Goal: Transaction & Acquisition: Register for event/course

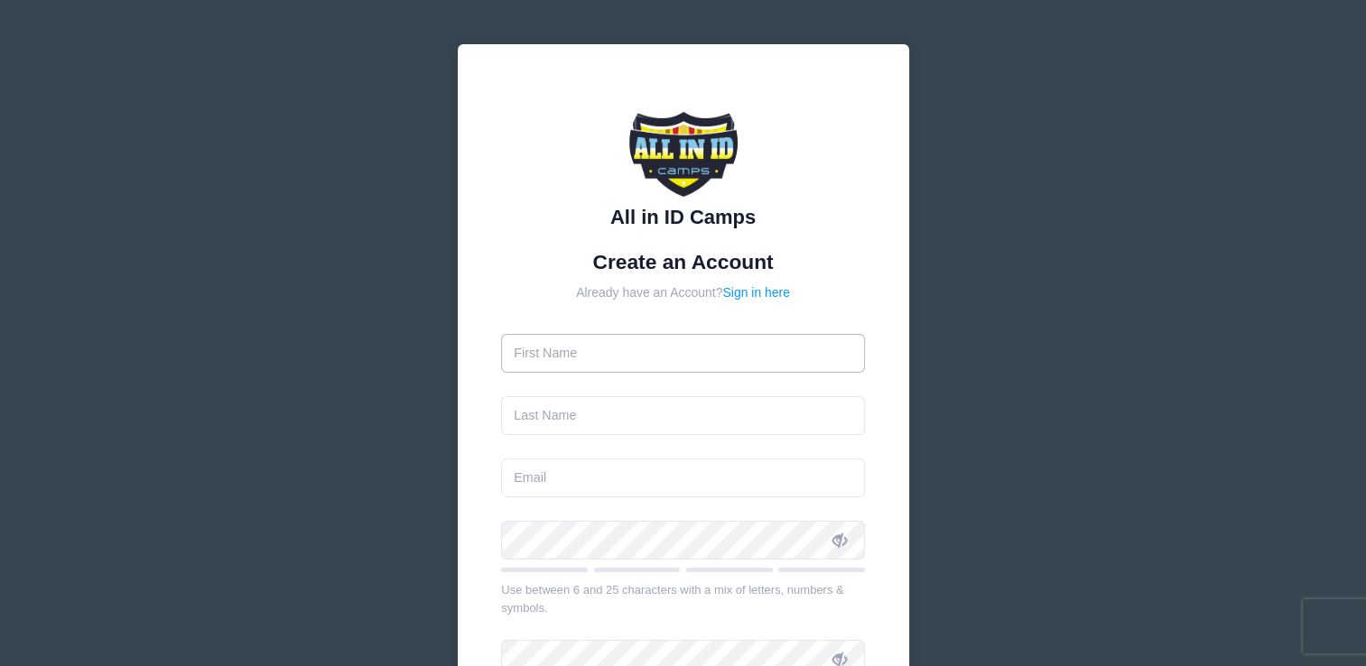
click at [607, 358] on input "text" at bounding box center [683, 353] width 364 height 39
type input "John"
type input "Lucic"
type input "john.lucic@yahoo.ca"
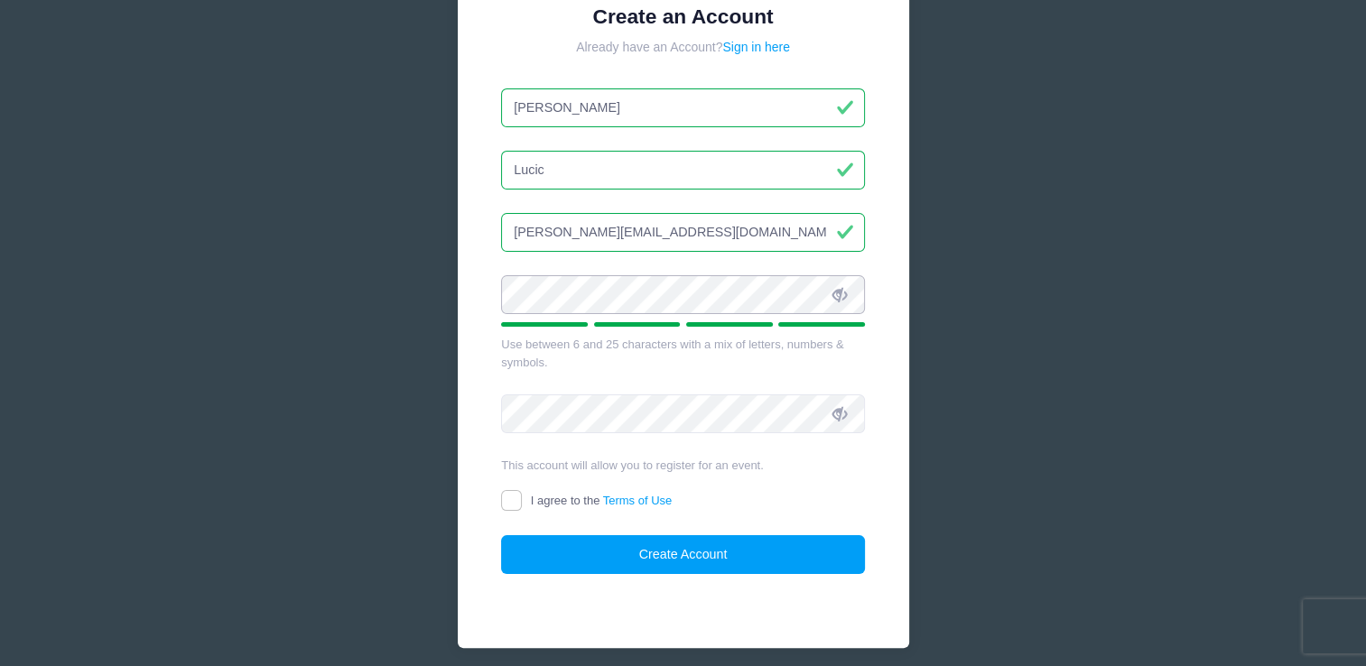
scroll to position [254, 0]
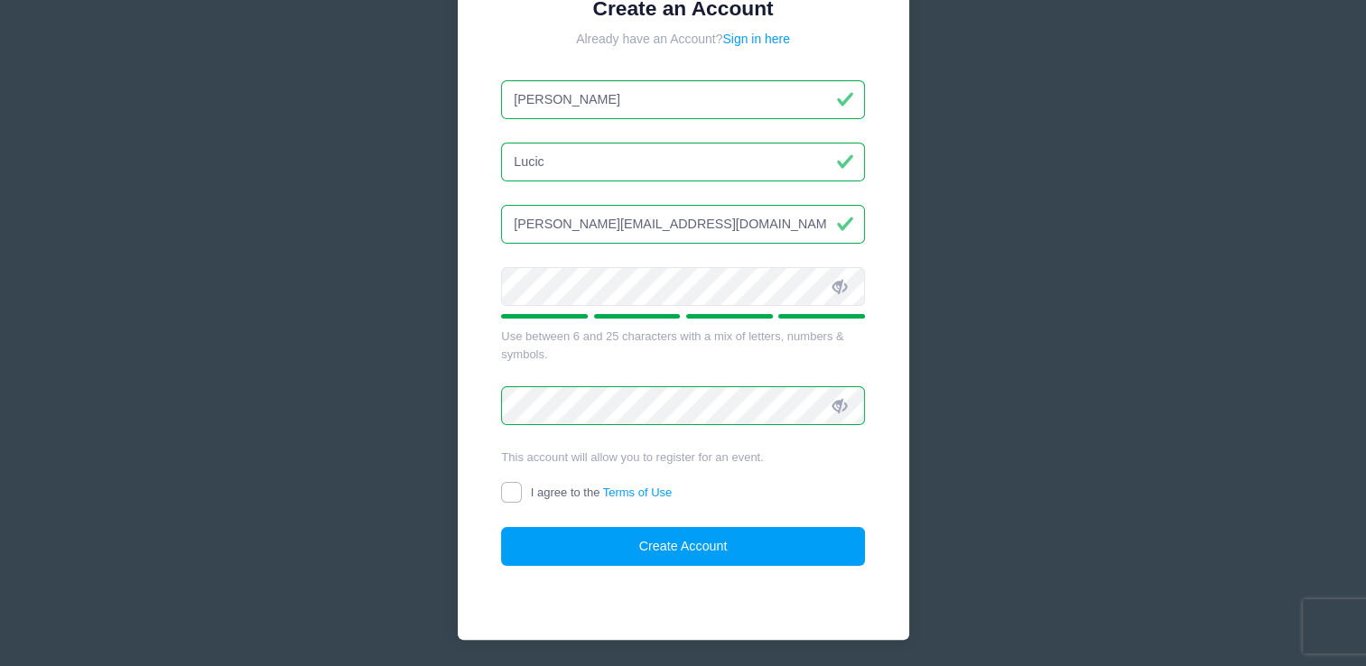
click at [511, 491] on input "I agree to the Terms of Use" at bounding box center [511, 492] width 21 height 21
checkbox input "true"
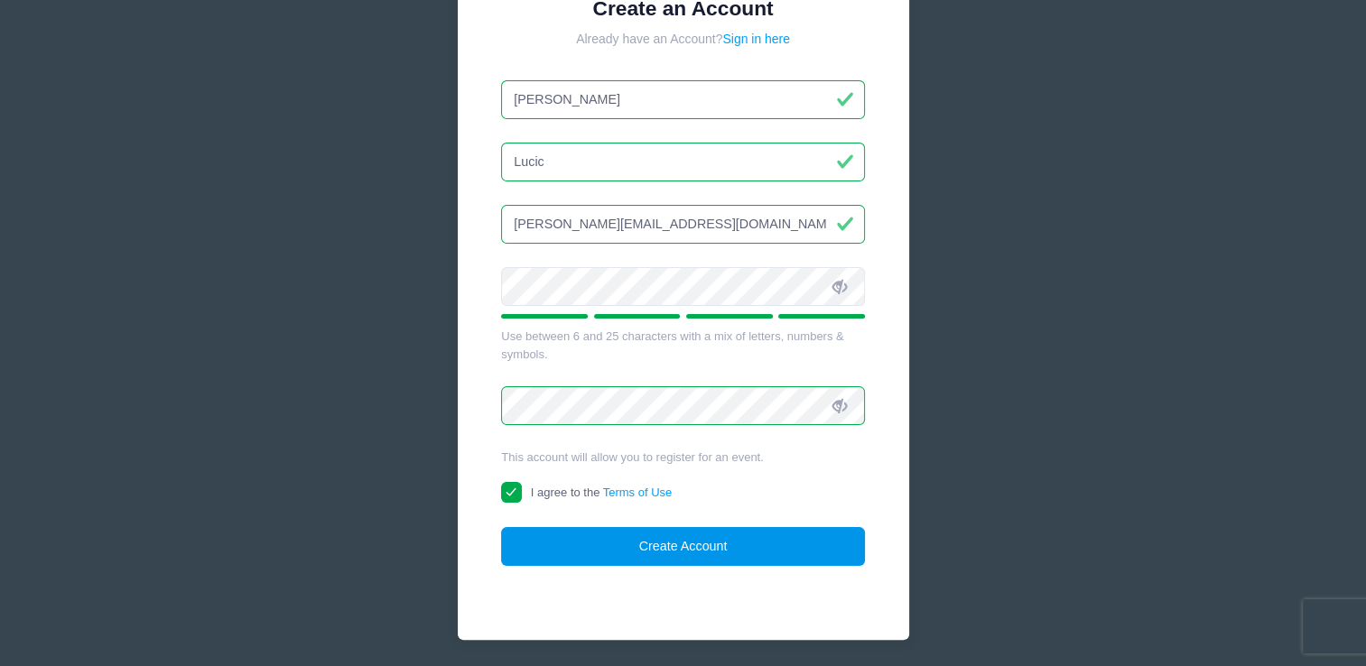
click at [662, 546] on button "Create Account" at bounding box center [683, 546] width 364 height 39
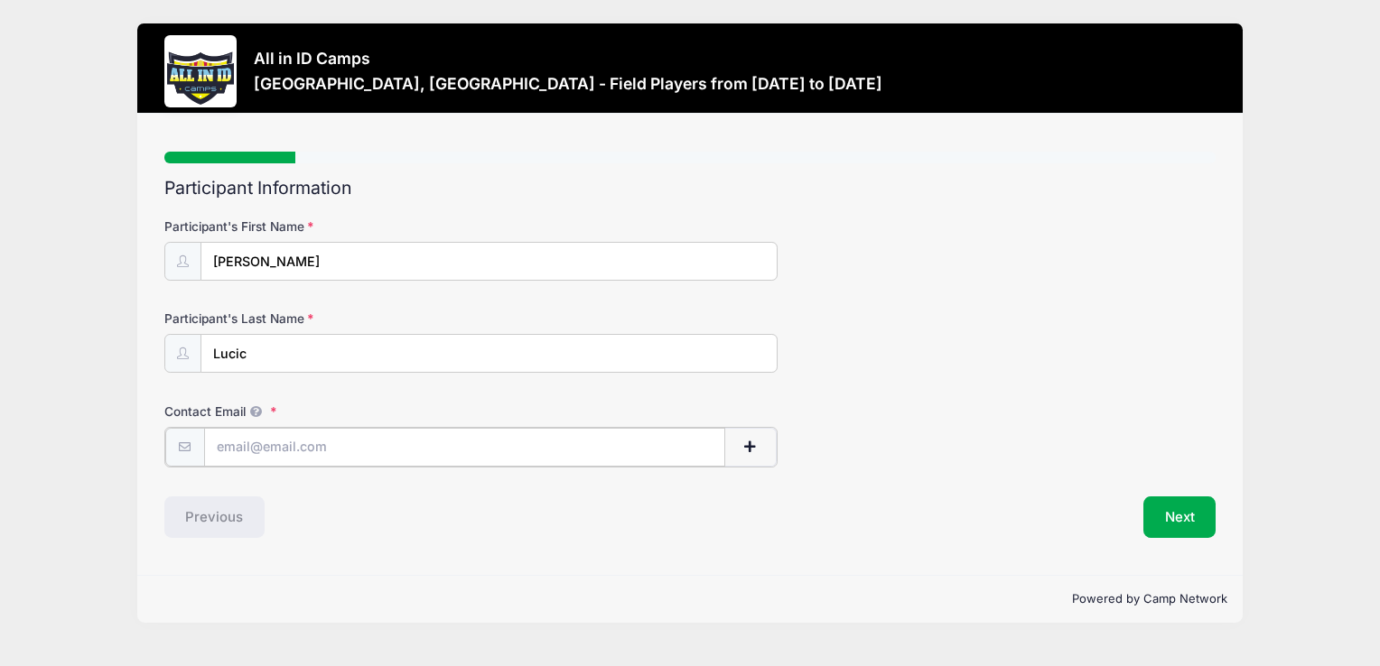
click at [420, 438] on input "Contact Email" at bounding box center [464, 447] width 521 height 39
type input "Lydialucic2028@gmail.com"
click at [1180, 515] on button "Next" at bounding box center [1179, 516] width 73 height 42
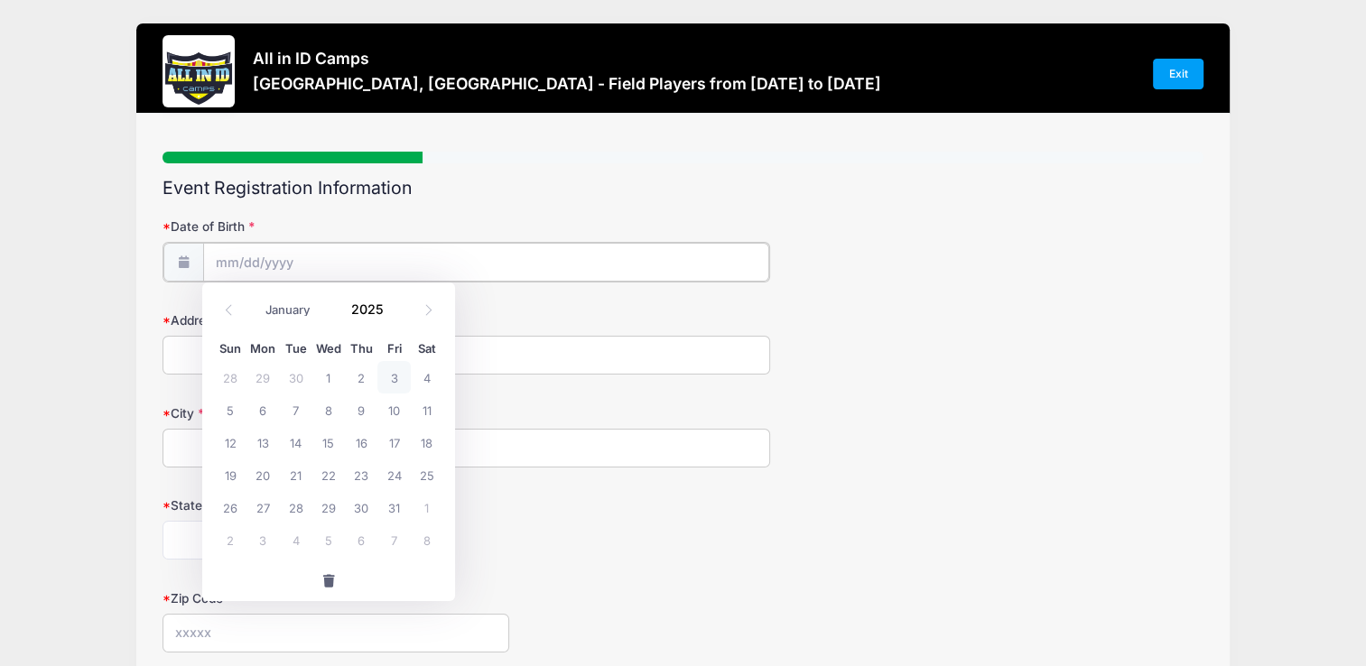
click at [303, 259] on input "Date of Birth" at bounding box center [486, 262] width 566 height 39
click at [262, 445] on span "13" at bounding box center [263, 442] width 33 height 33
type input "10/13/2025"
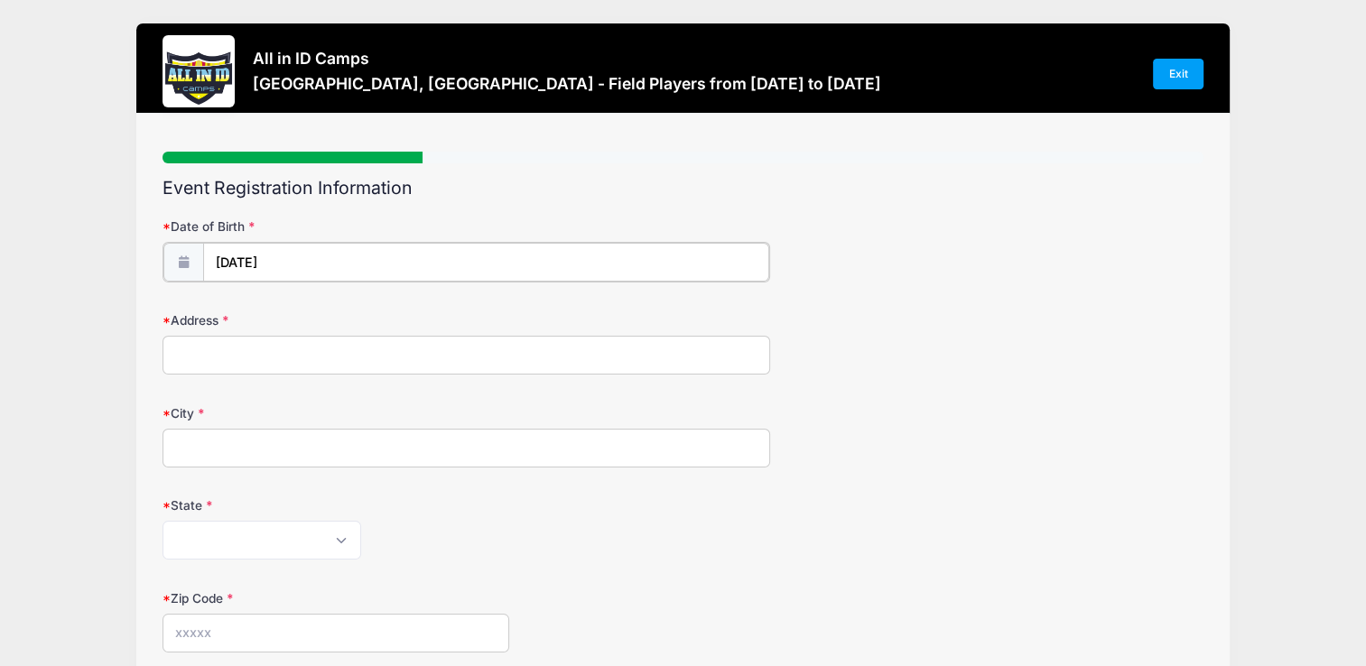
click at [288, 256] on input "10/13/2025" at bounding box center [486, 262] width 566 height 39
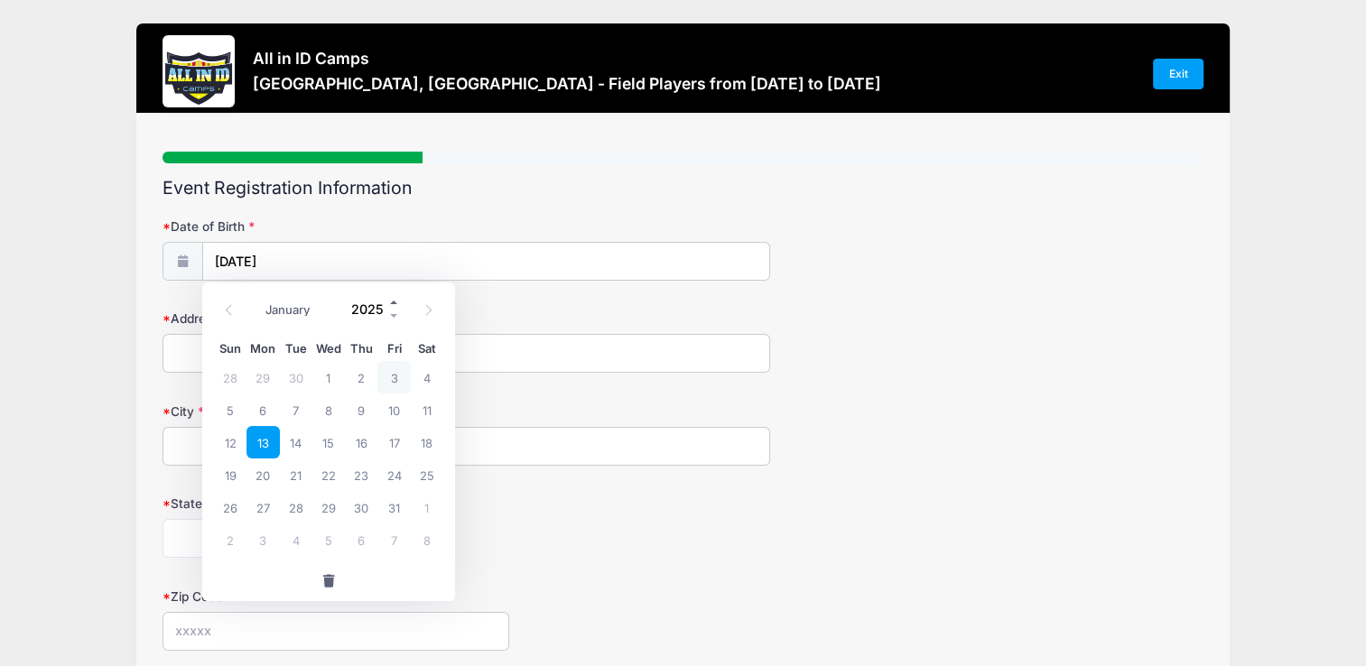
click at [394, 301] on span at bounding box center [394, 302] width 13 height 14
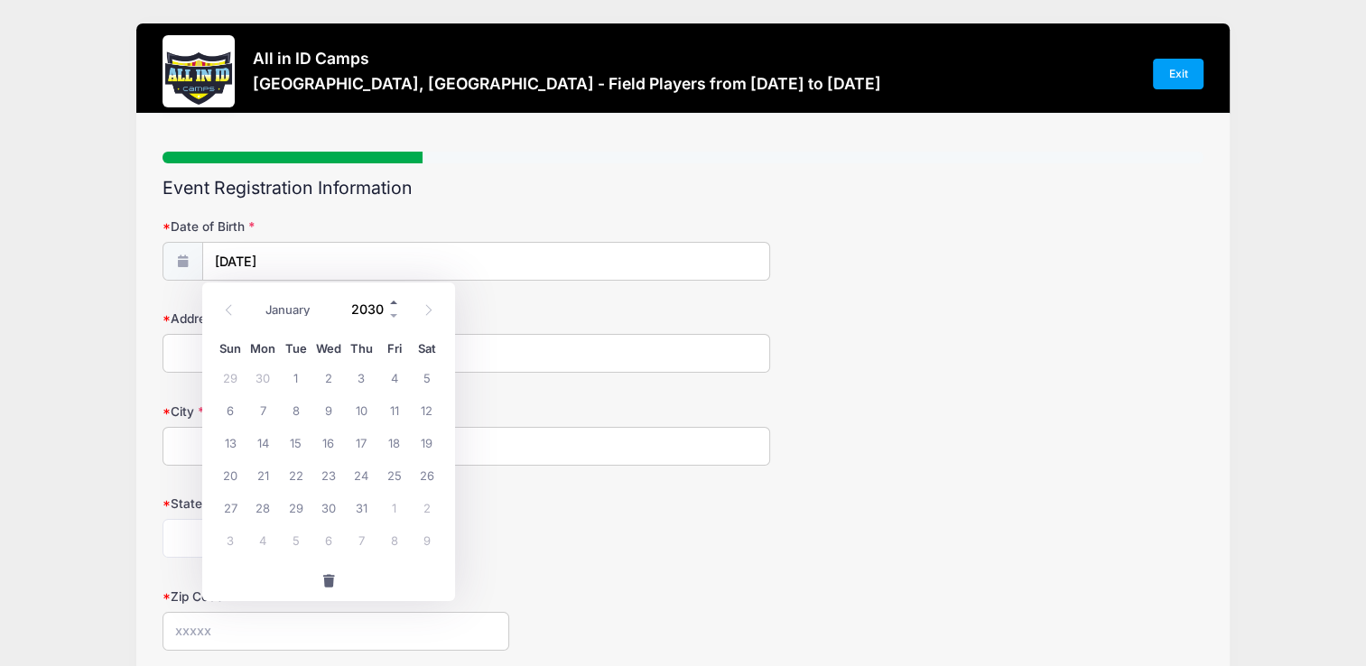
click at [394, 301] on span at bounding box center [394, 302] width 13 height 14
click at [396, 313] on span at bounding box center [394, 316] width 13 height 14
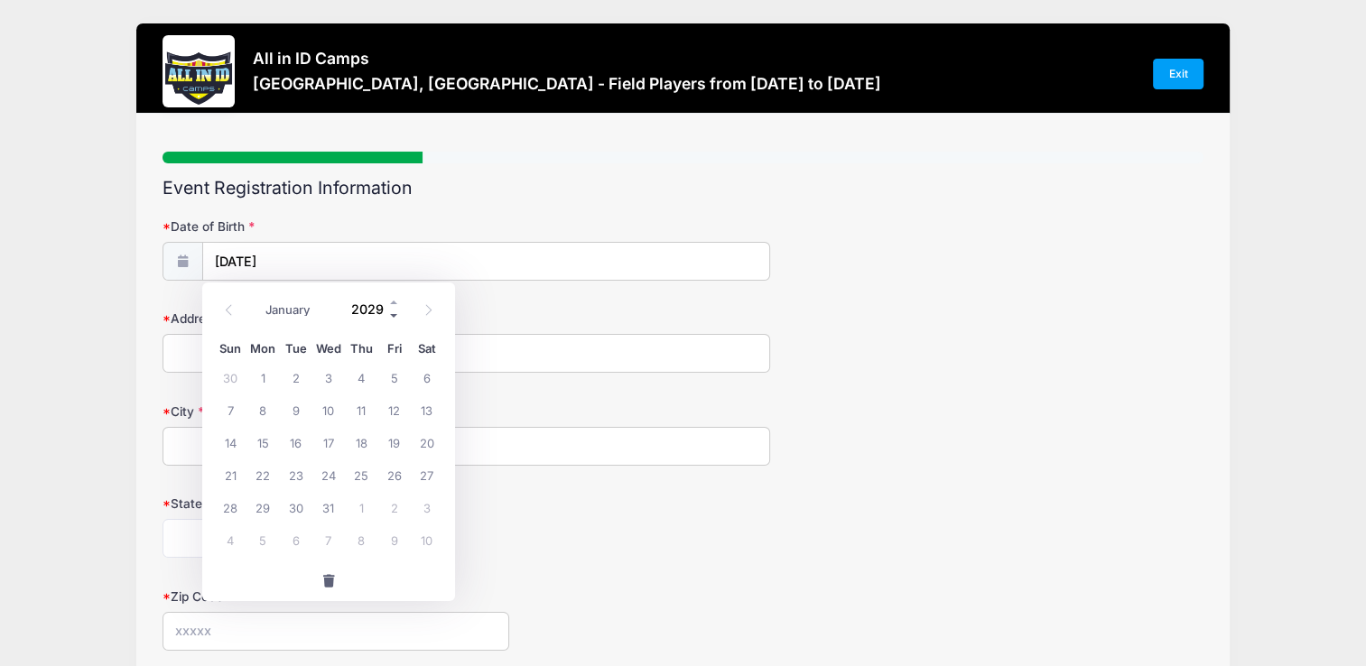
click at [396, 313] on span at bounding box center [394, 316] width 13 height 14
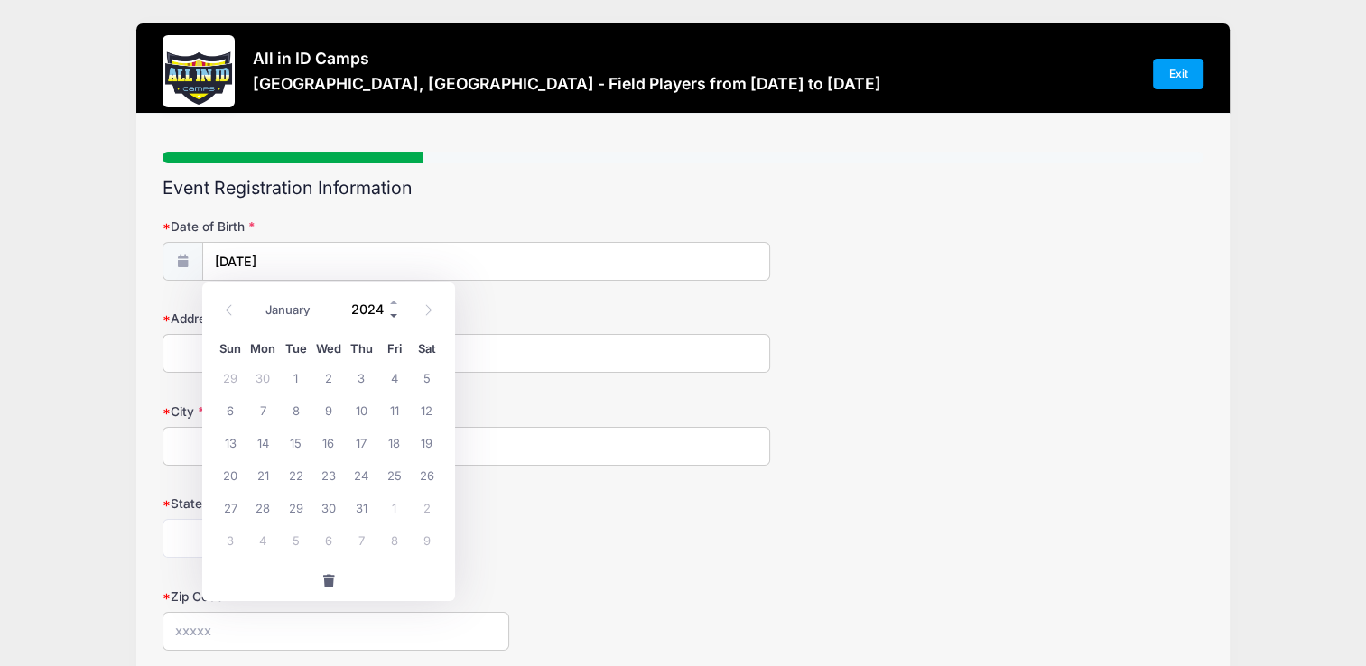
click at [396, 313] on span at bounding box center [394, 316] width 13 height 14
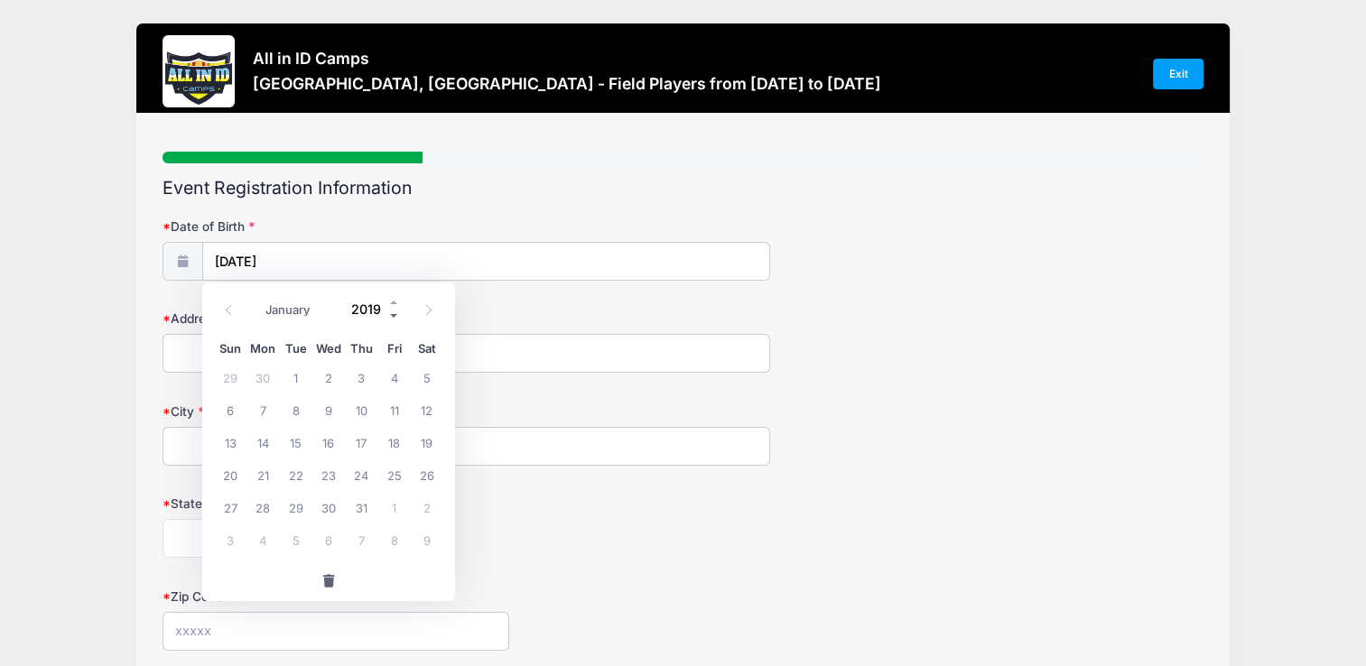
click at [396, 313] on span at bounding box center [394, 316] width 13 height 14
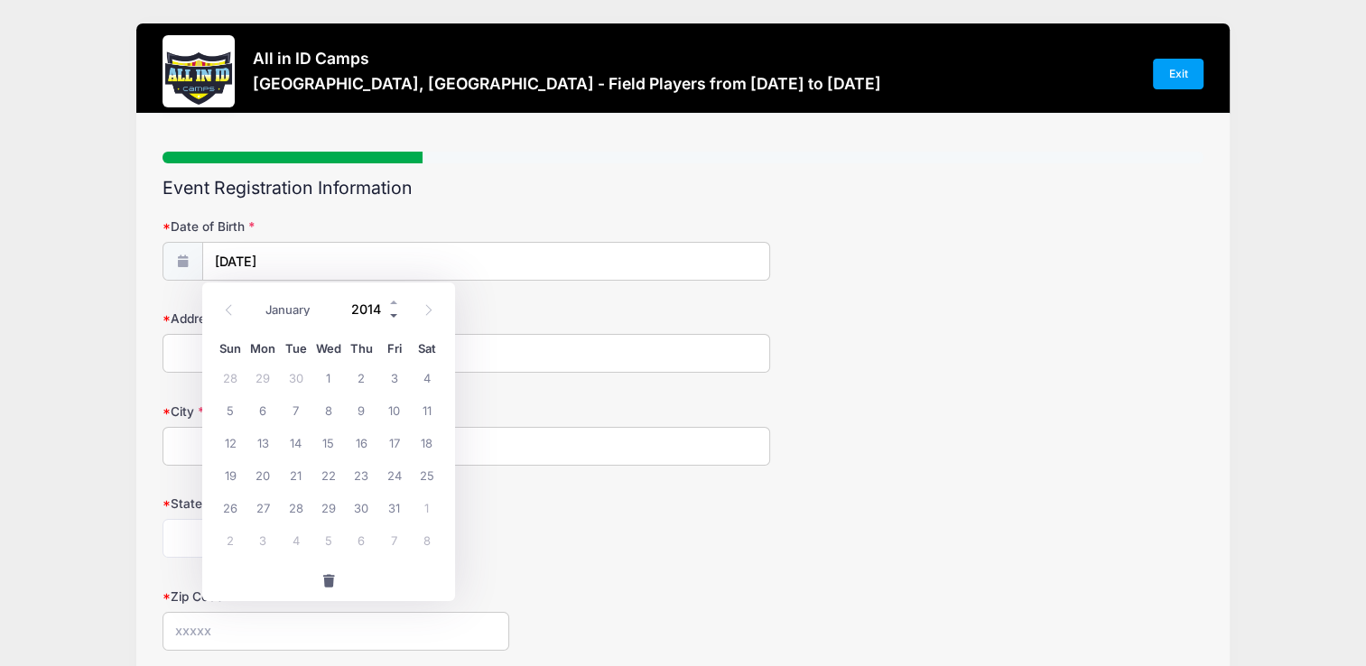
click at [396, 313] on span at bounding box center [394, 316] width 13 height 14
click at [390, 316] on span at bounding box center [394, 316] width 13 height 14
click at [396, 313] on span at bounding box center [394, 316] width 13 height 14
click at [640, 303] on form "Date of Birth 10/13/2025 Address City State Alabama Alaska American Samoa Arizo…" at bounding box center [683, 604] width 1040 height 773
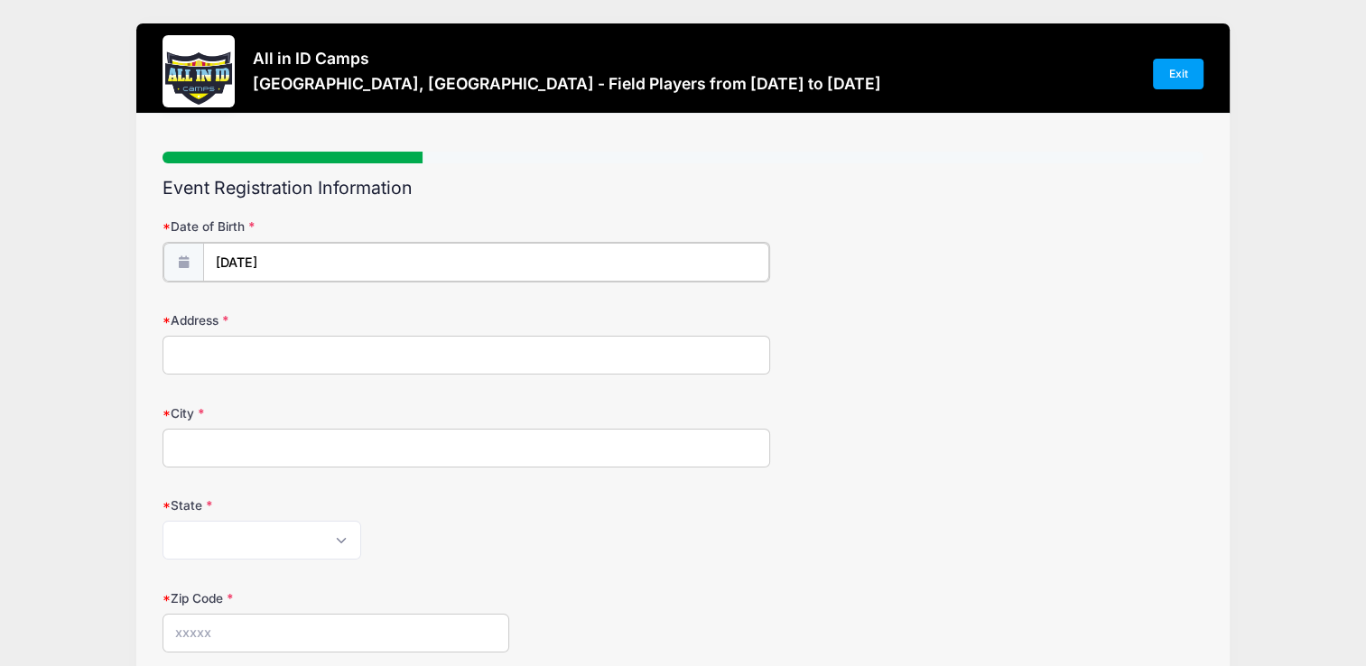
click at [278, 261] on input "10/13/2025" at bounding box center [486, 262] width 566 height 39
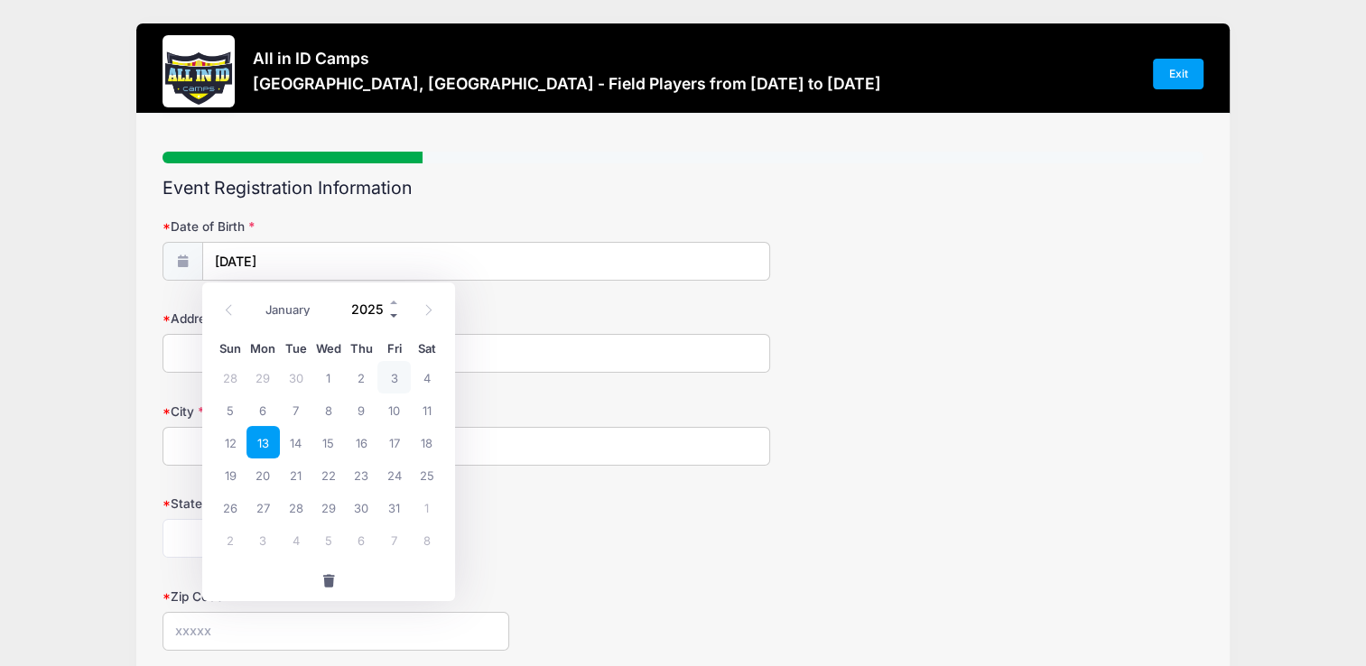
click at [396, 316] on span at bounding box center [394, 316] width 13 height 14
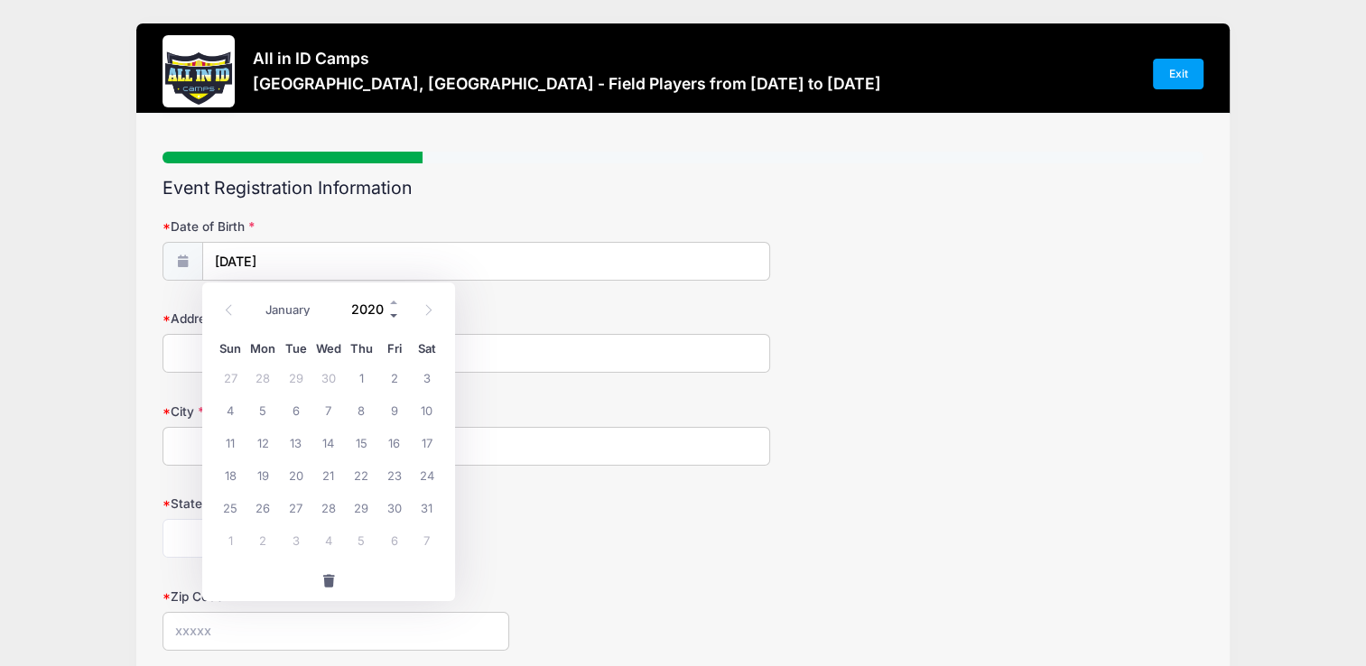
click at [396, 316] on span at bounding box center [394, 316] width 13 height 14
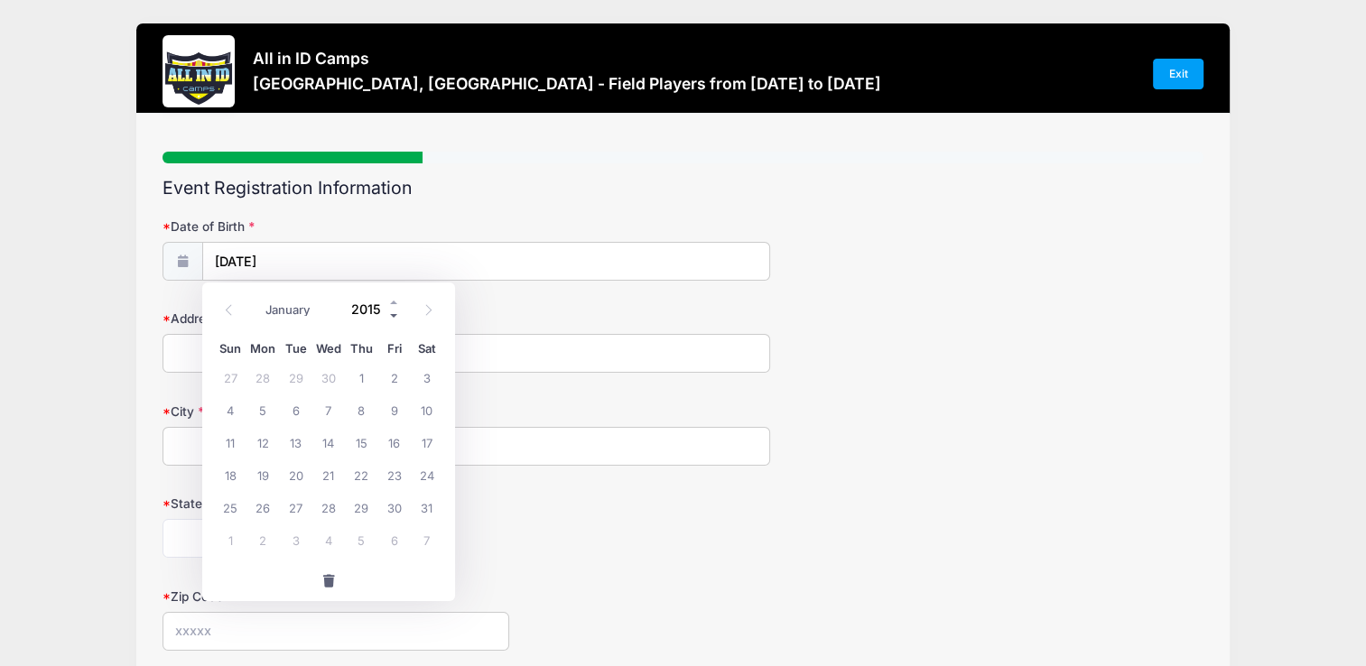
click at [396, 316] on span at bounding box center [394, 316] width 13 height 14
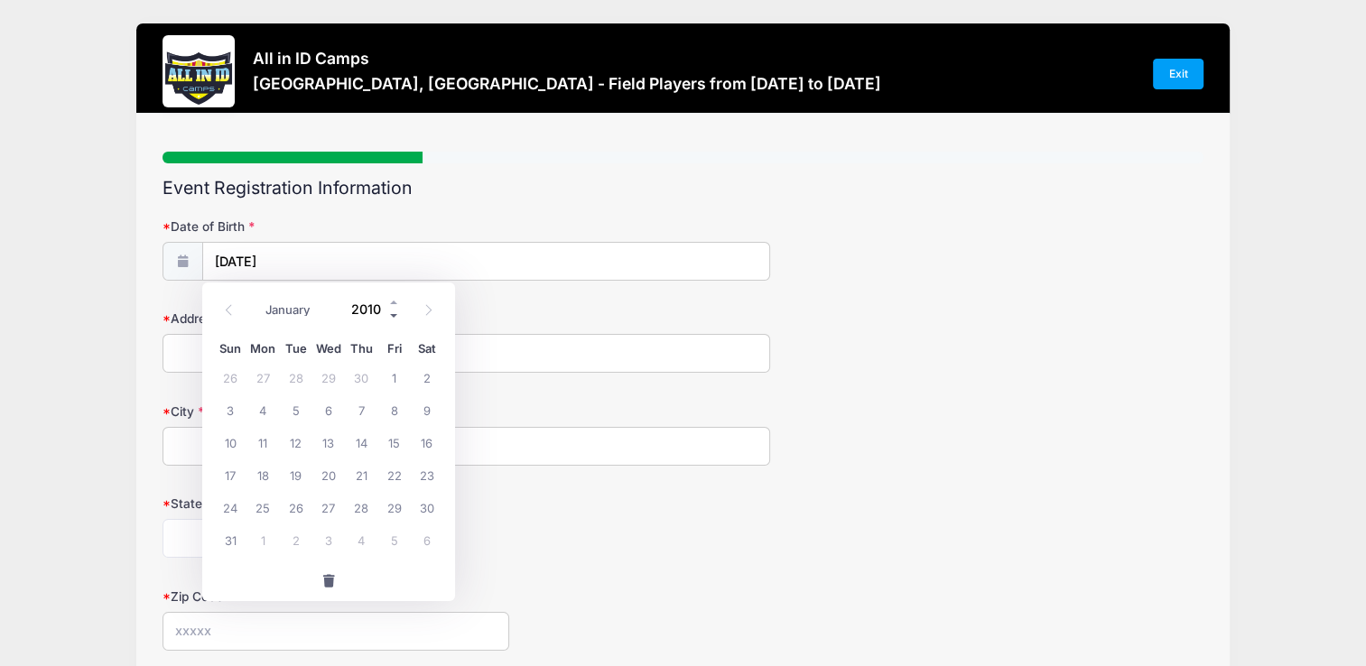
click at [396, 316] on span at bounding box center [394, 316] width 13 height 14
click at [396, 303] on span at bounding box center [394, 302] width 13 height 14
type input "2010"
click at [331, 442] on span "13" at bounding box center [328, 442] width 33 height 33
type input "10/13/2010"
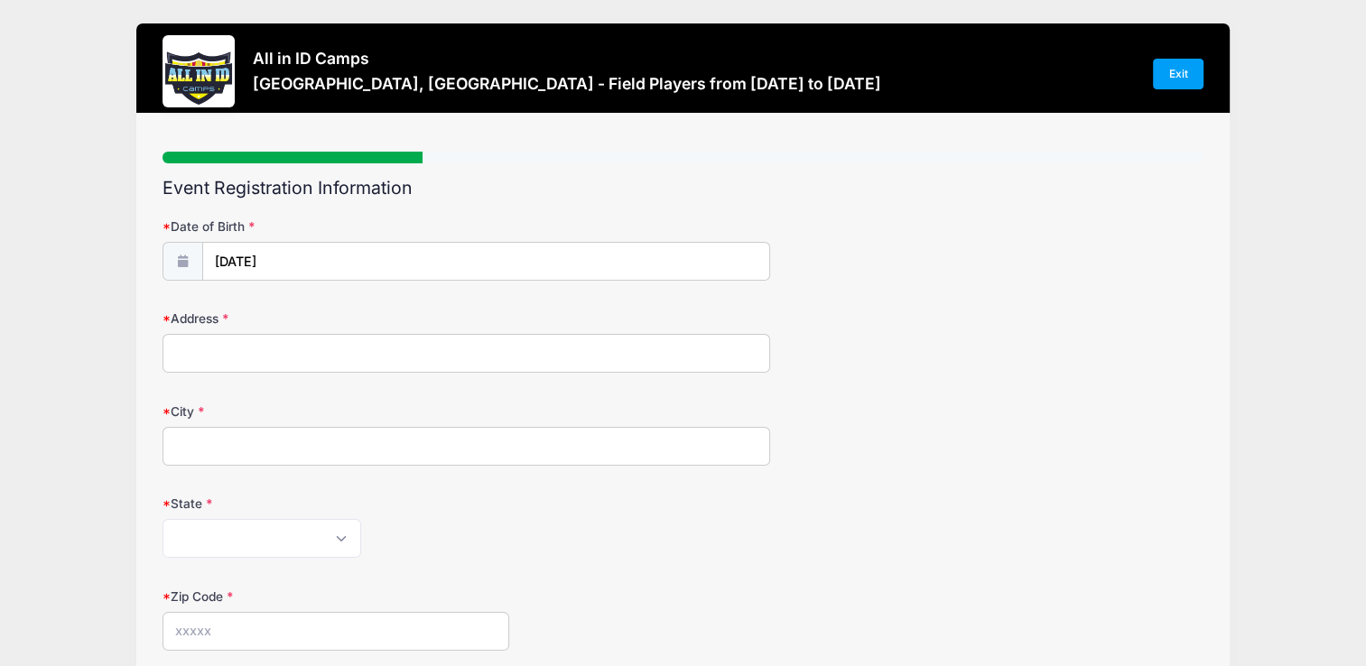
click at [211, 358] on input "Address" at bounding box center [466, 353] width 607 height 39
type input "43 Donaghedy Drive"
type input "Georgetown"
type input "752"
click at [343, 541] on select "Alabama Alaska American Samoa Arizona Arkansas Armed Forces Africa Armed Forces…" at bounding box center [262, 538] width 199 height 39
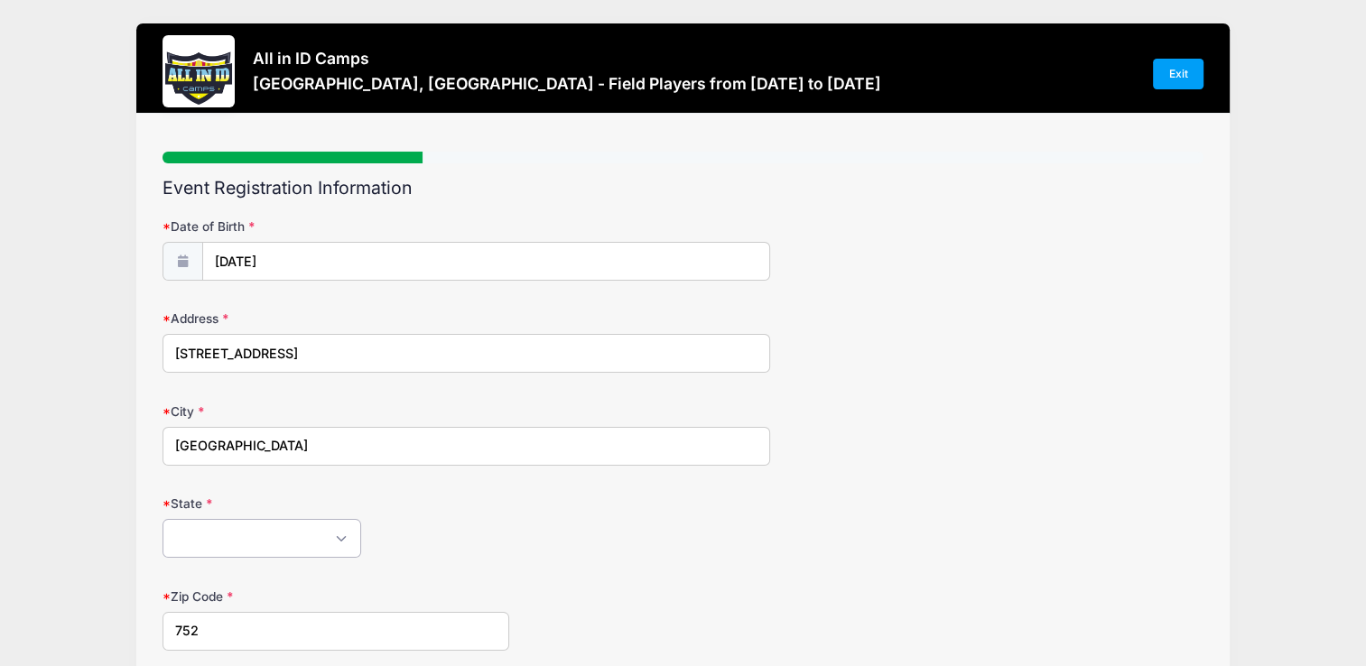
select select "XX-Canada"
click at [163, 519] on select "Alabama Alaska American Samoa Arizona Arkansas Armed Forces Africa Armed Forces…" at bounding box center [262, 538] width 199 height 39
click at [344, 540] on select "Alabama Alaska American Samoa Arizona Arkansas Armed Forces Africa Armed Forces…" at bounding box center [262, 538] width 199 height 39
click at [163, 519] on select "Alabama Alaska American Samoa Arizona Arkansas Armed Forces Africa Armed Forces…" at bounding box center [262, 538] width 199 height 39
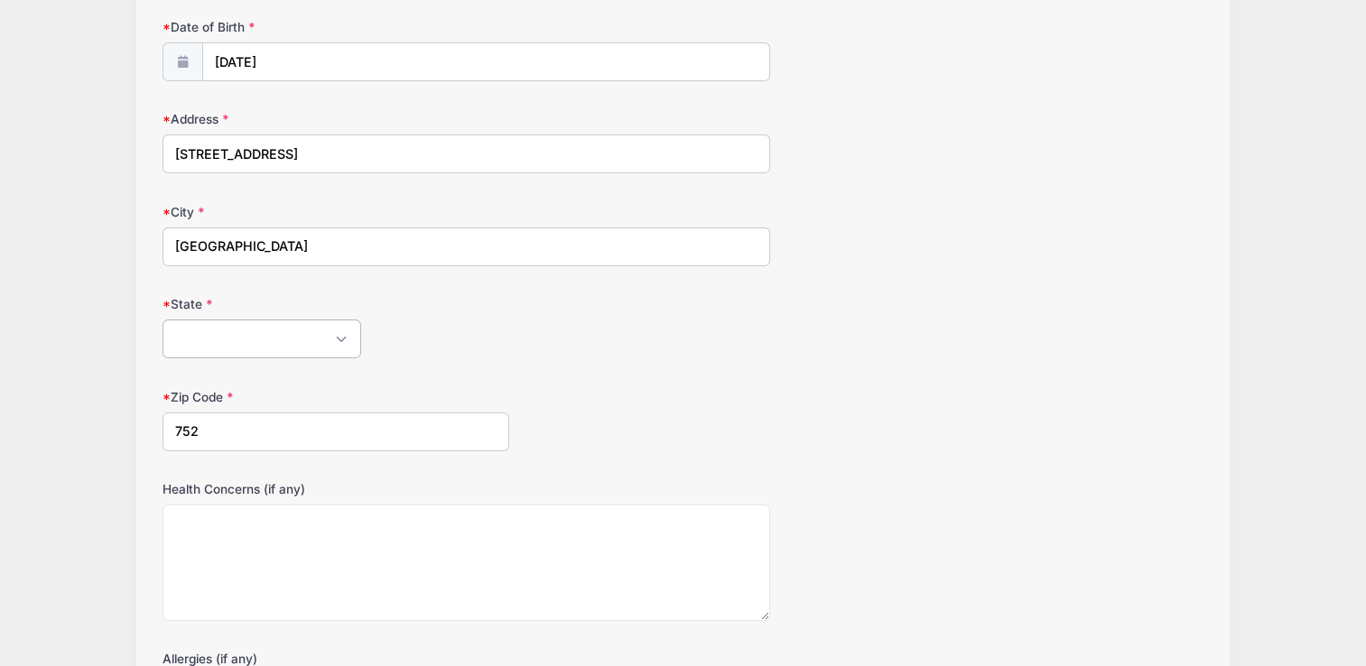
scroll to position [193, 0]
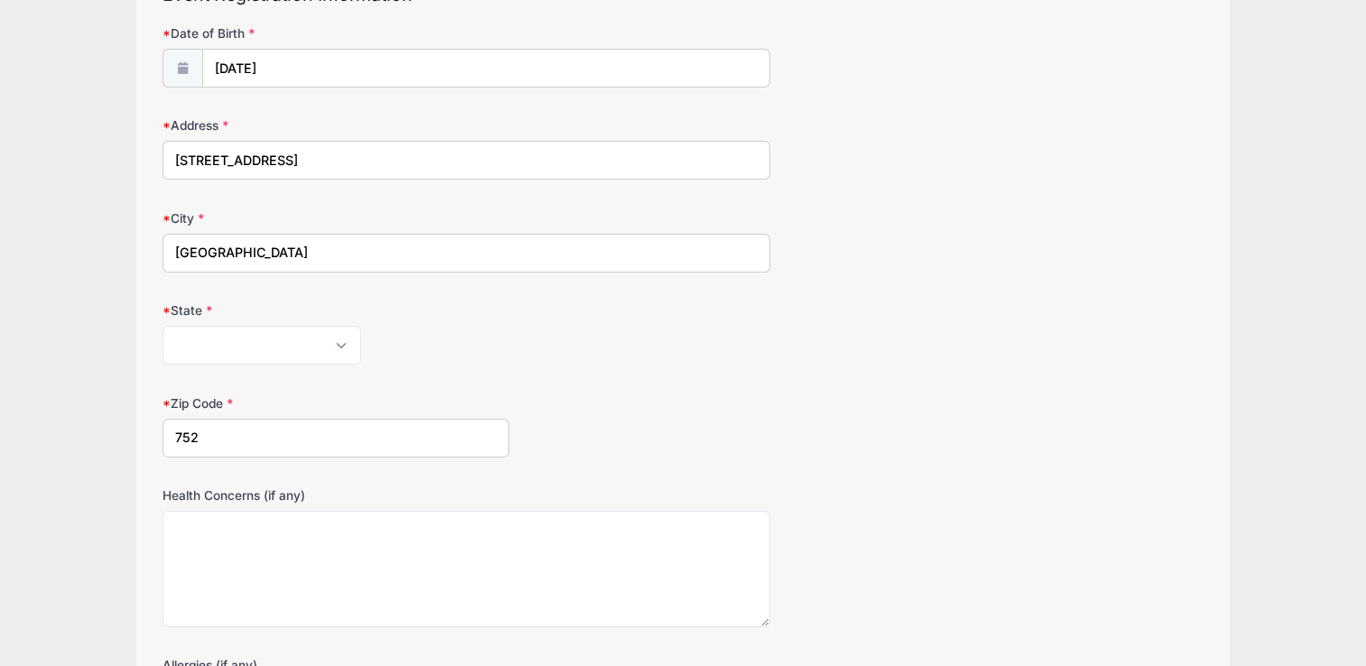
drag, startPoint x: 209, startPoint y: 433, endPoint x: 167, endPoint y: 437, distance: 41.8
click at [167, 437] on input "752" at bounding box center [336, 438] width 347 height 39
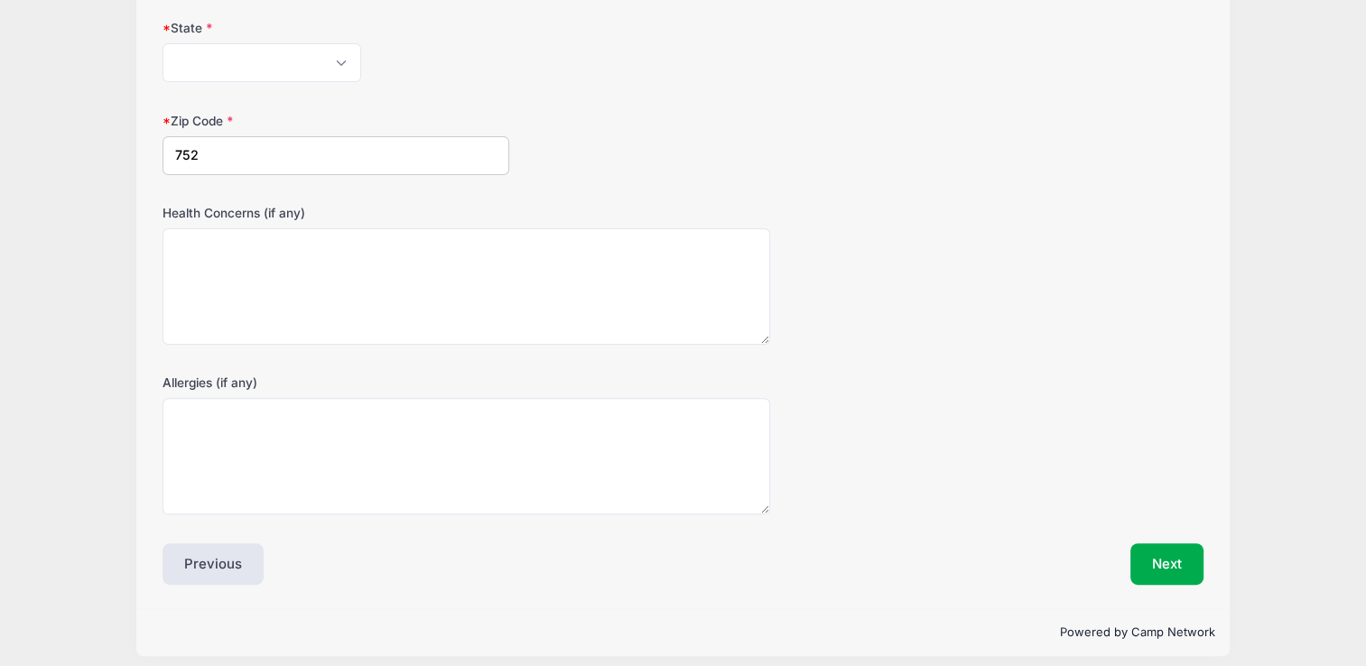
scroll to position [486, 0]
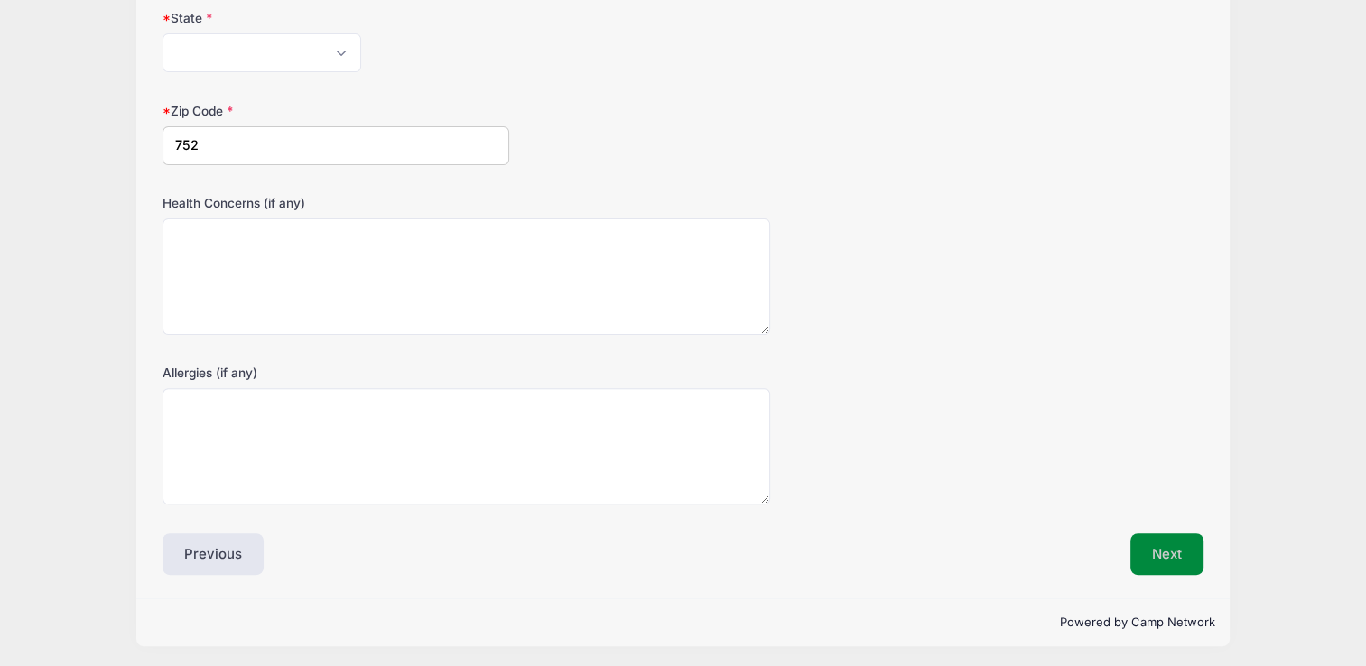
click at [1187, 550] on button "Next" at bounding box center [1167, 555] width 73 height 42
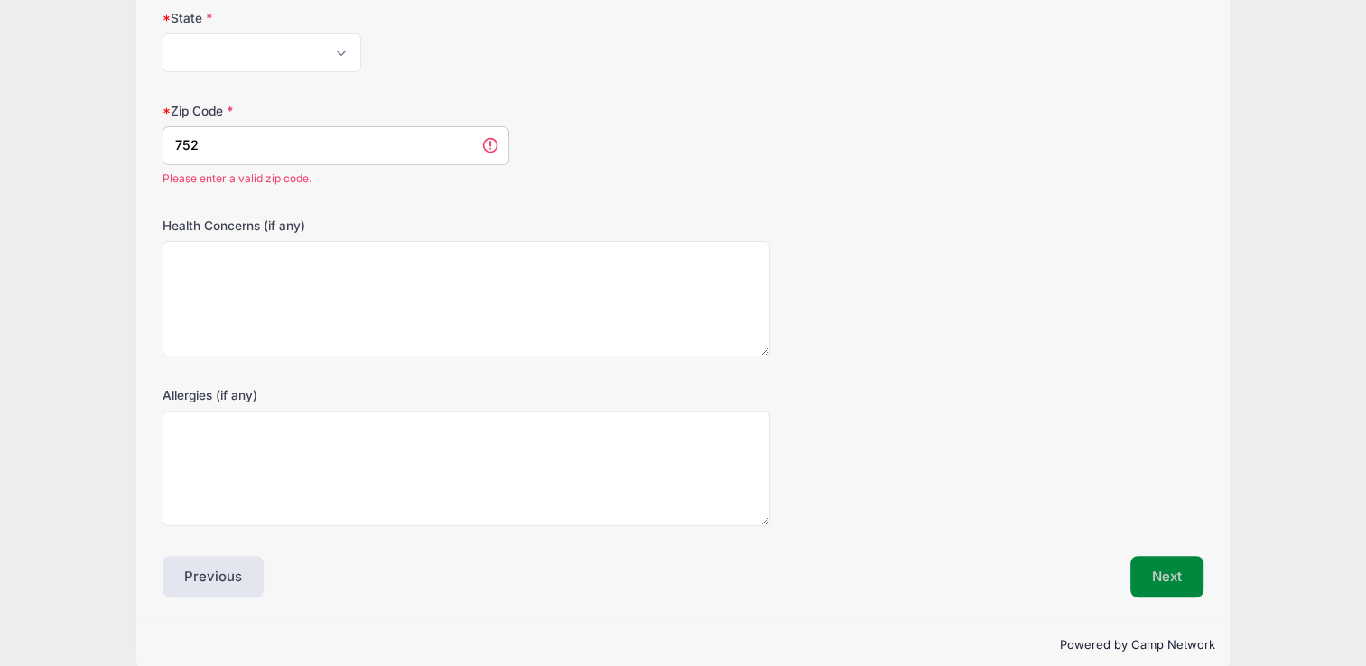
scroll to position [492, 0]
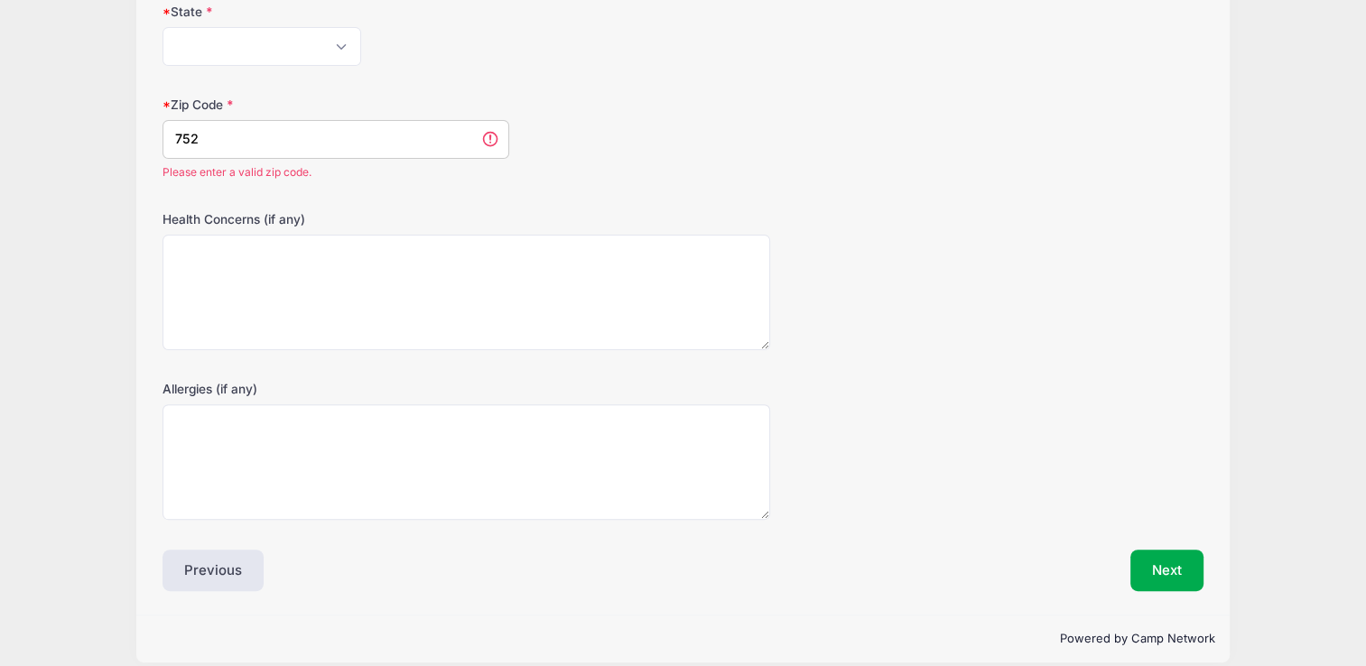
click at [219, 132] on input "752" at bounding box center [336, 139] width 347 height 39
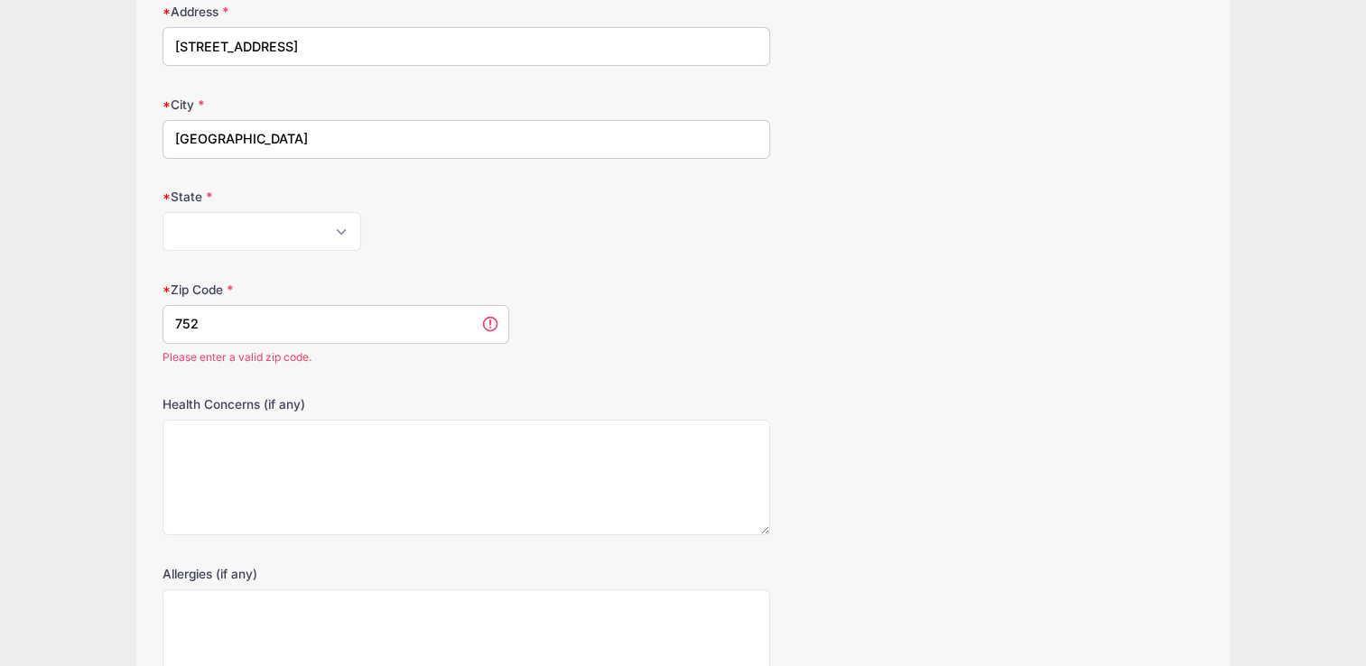
scroll to position [297, 0]
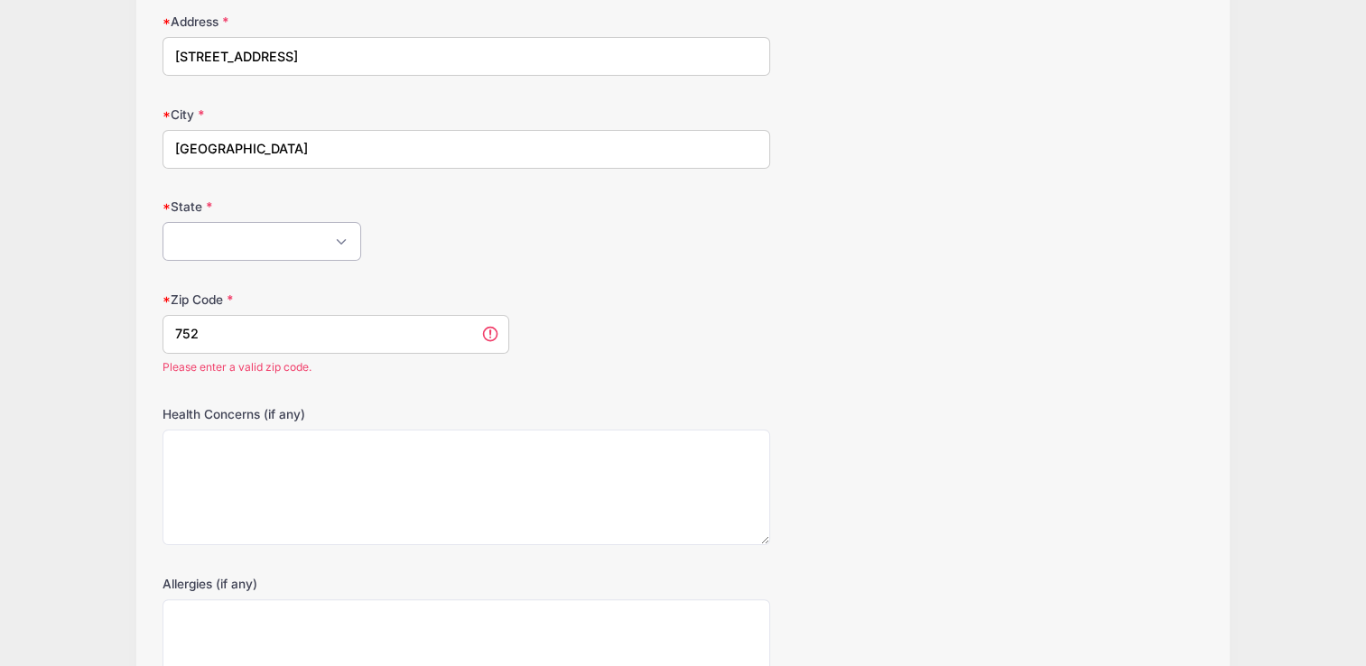
click at [340, 239] on select "Alabama Alaska American Samoa Arizona Arkansas Armed Forces Africa Armed Forces…" at bounding box center [262, 241] width 199 height 39
click at [163, 222] on select "Alabama Alaska American Samoa Arizona Arkansas Armed Forces Africa Armed Forces…" at bounding box center [262, 241] width 199 height 39
click at [252, 316] on input "752" at bounding box center [336, 334] width 347 height 39
type input "7"
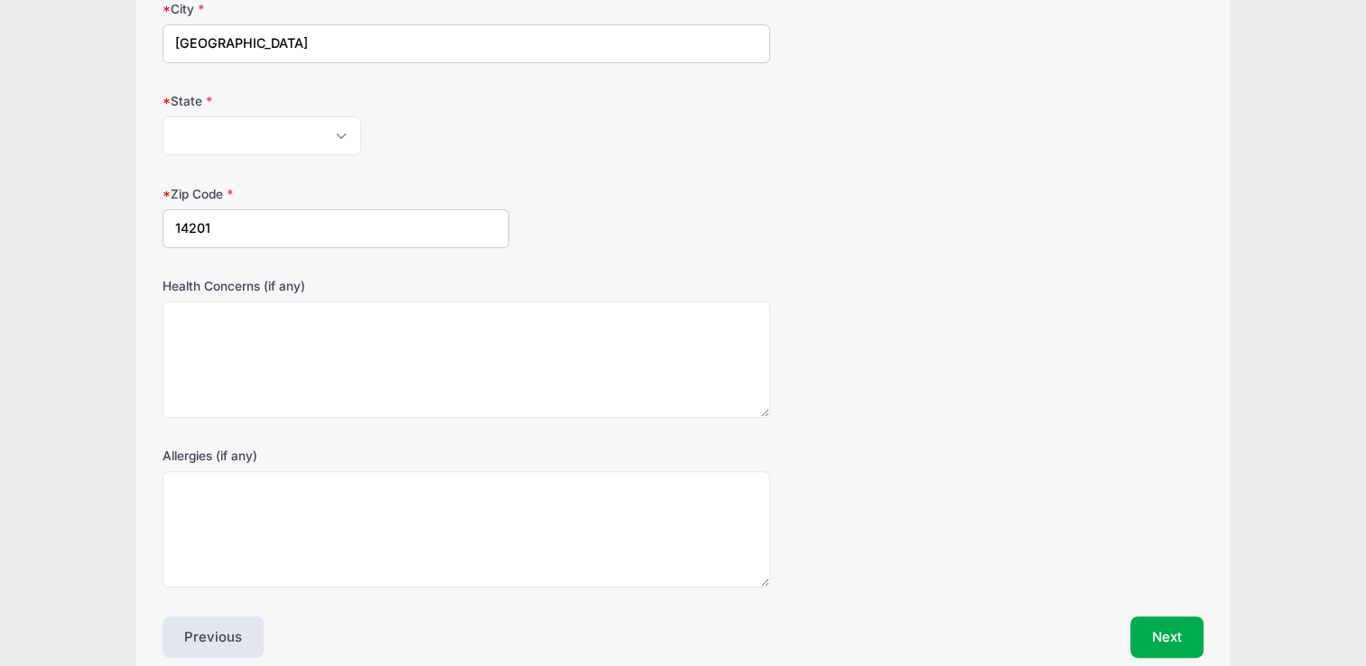
scroll to position [486, 0]
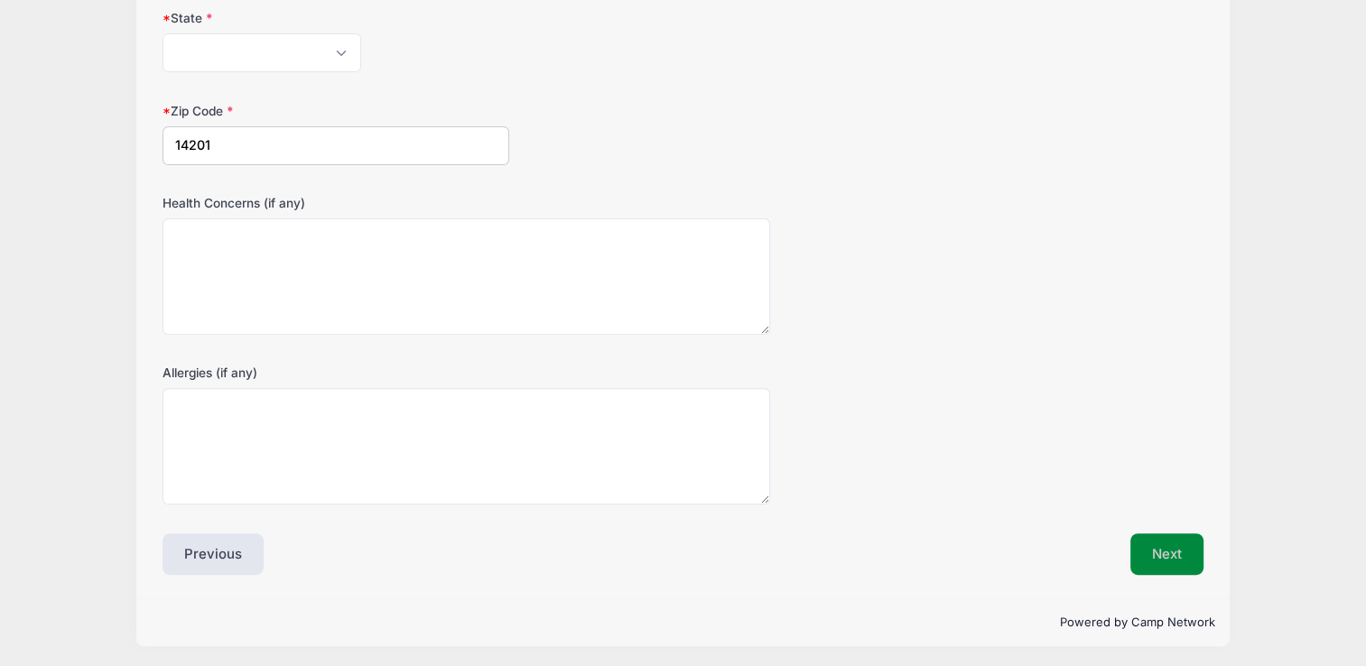
type input "14201"
click at [1187, 544] on button "Next" at bounding box center [1167, 555] width 73 height 42
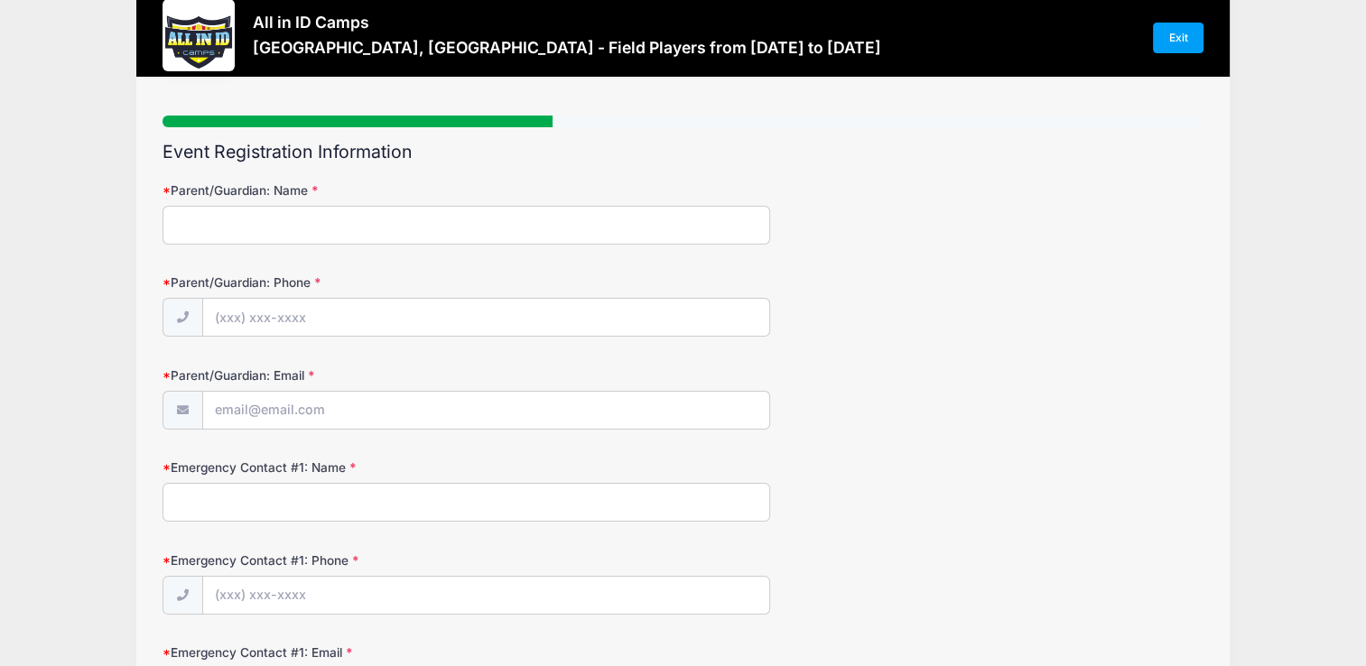
scroll to position [0, 0]
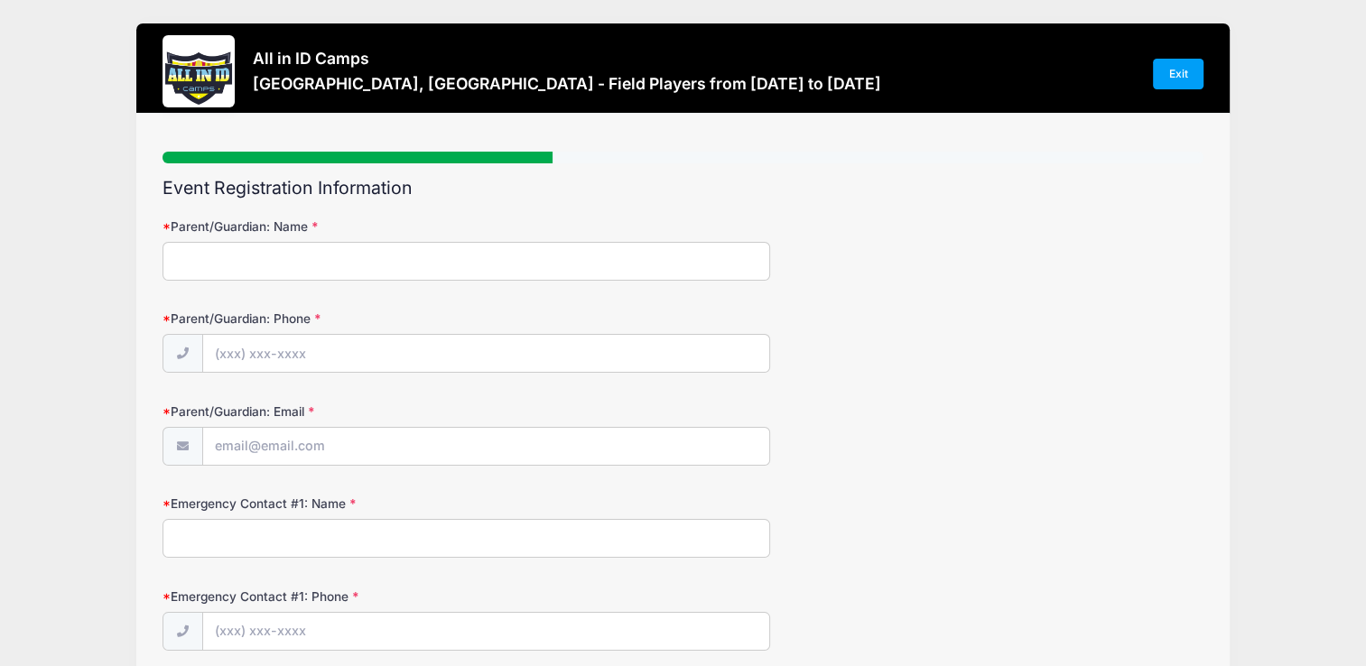
click at [353, 251] on input "Parent/Guardian: Name" at bounding box center [466, 261] width 607 height 39
type input "John Lucic"
click at [324, 352] on input "Parent/Guardian: Phone" at bounding box center [486, 354] width 566 height 39
type input "(647) 771-4310"
click at [275, 450] on input "Parent/Guardian: Email" at bounding box center [486, 447] width 566 height 39
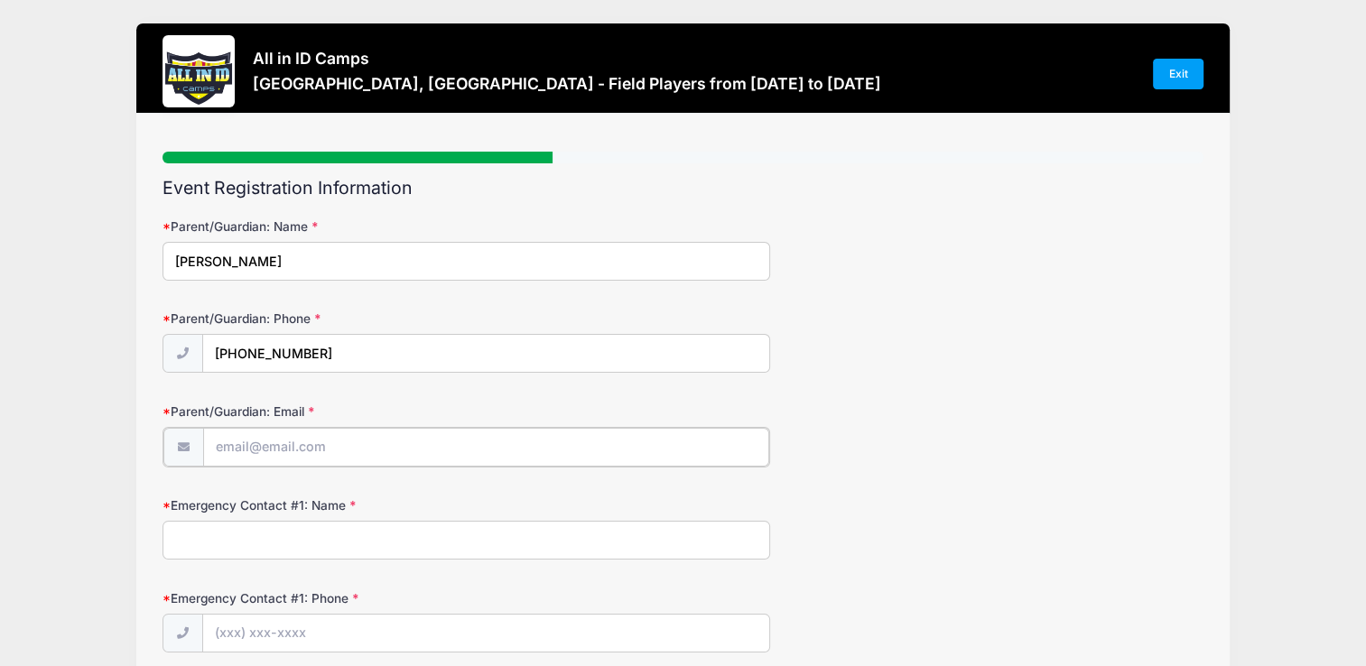
type input "john.lucic@yahoo.ca"
click at [343, 526] on input "Emergency Contact #1: Name" at bounding box center [466, 538] width 607 height 39
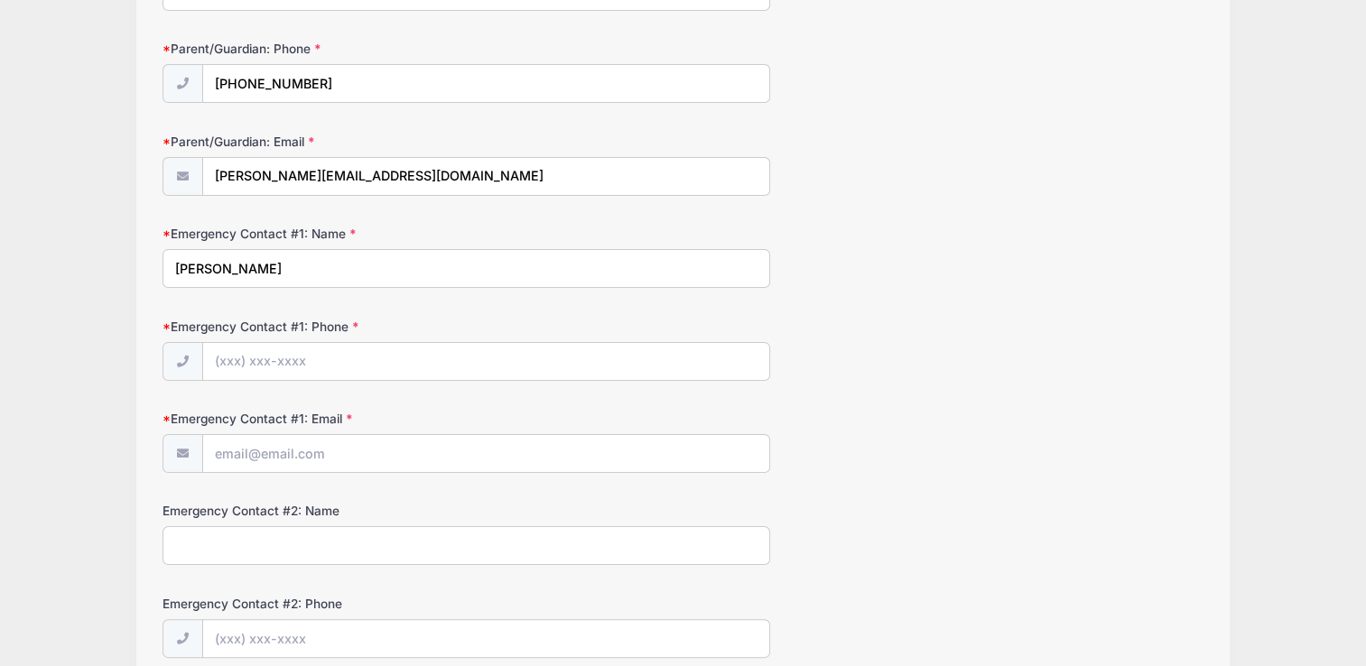
scroll to position [268, 0]
type input "Kristina Lucic"
click at [321, 359] on input "Emergency Contact #1: Phone" at bounding box center [486, 364] width 566 height 39
type input "(416) 389-1871"
click at [284, 454] on input "Emergency Contact #1: Email" at bounding box center [486, 456] width 566 height 39
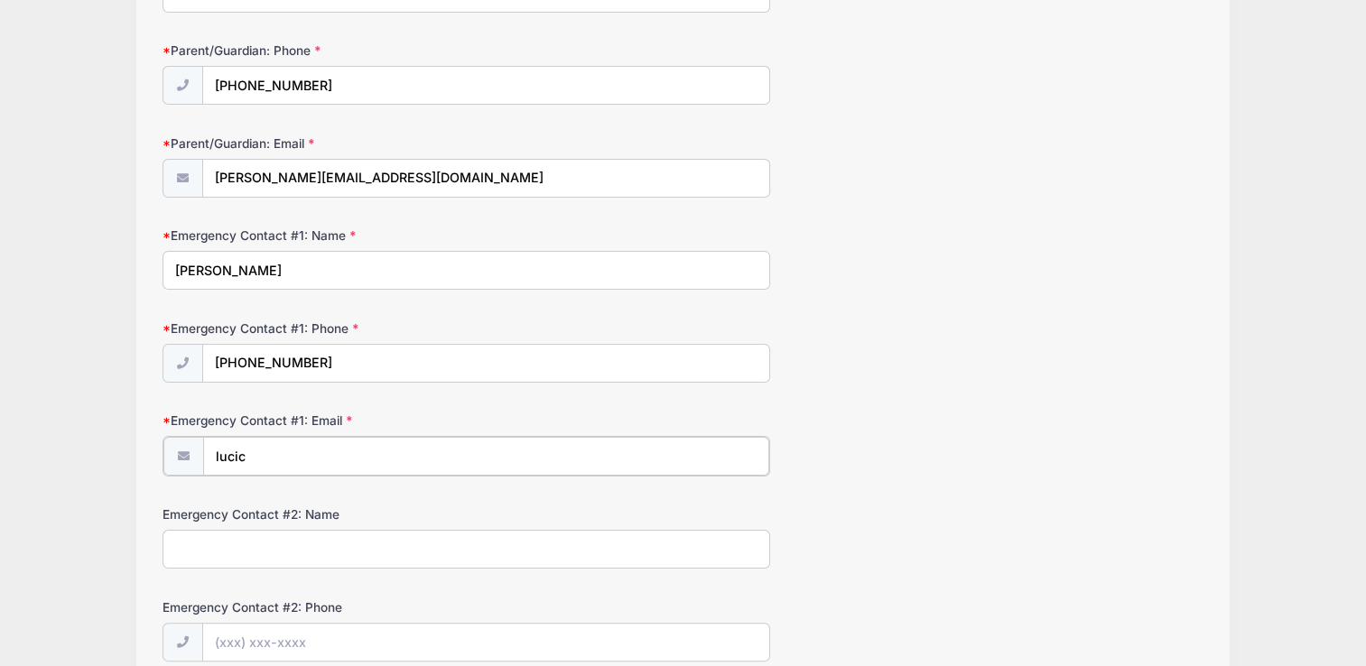
type input "lucic.kristina@outlook.com"
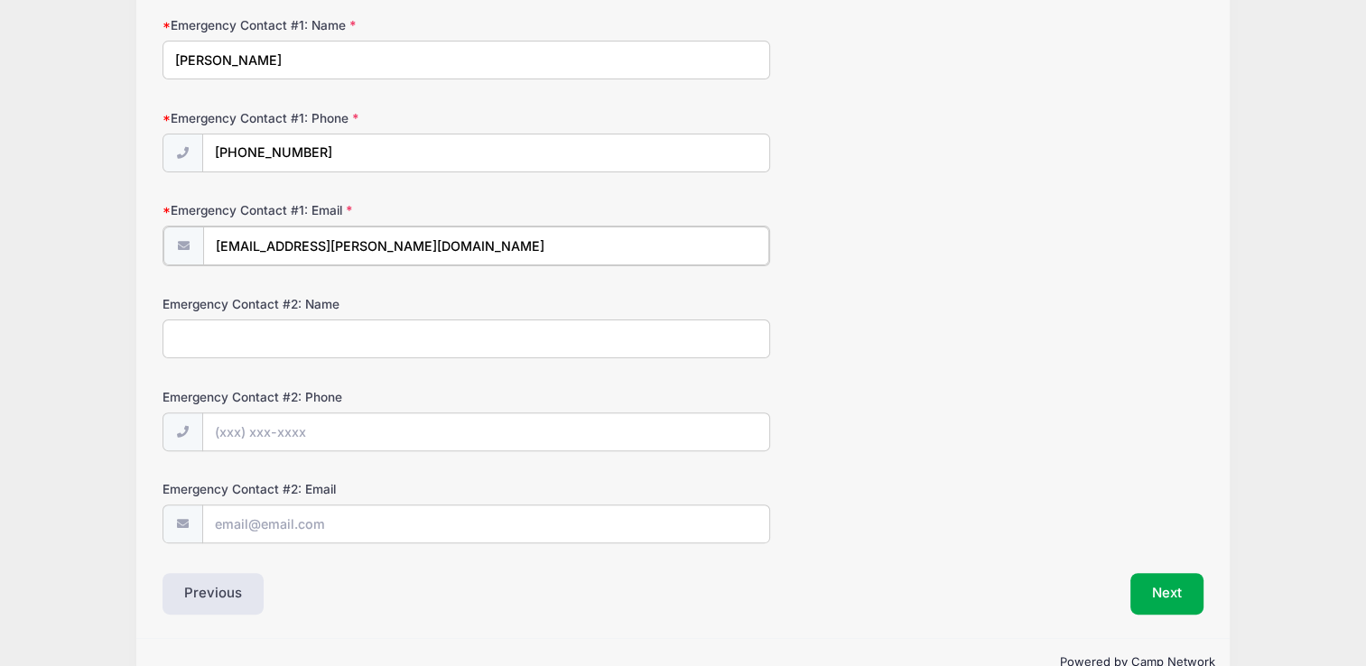
scroll to position [502, 0]
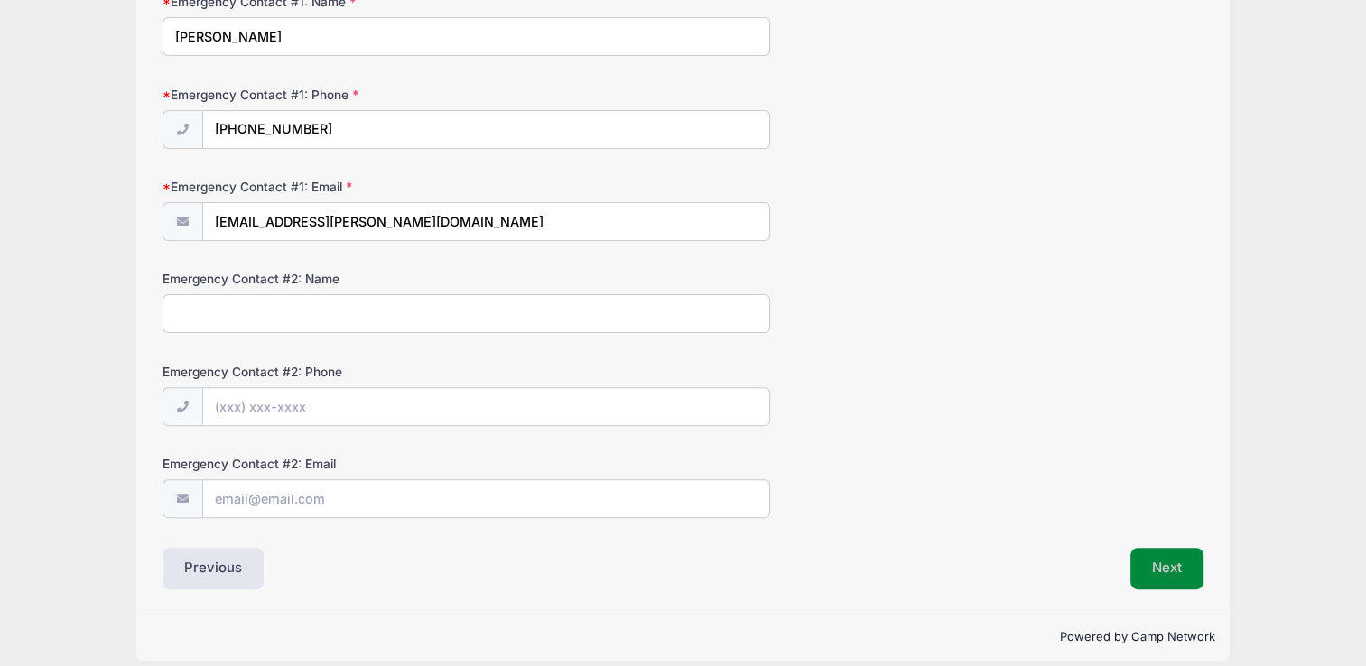
click at [1166, 573] on button "Next" at bounding box center [1167, 569] width 73 height 42
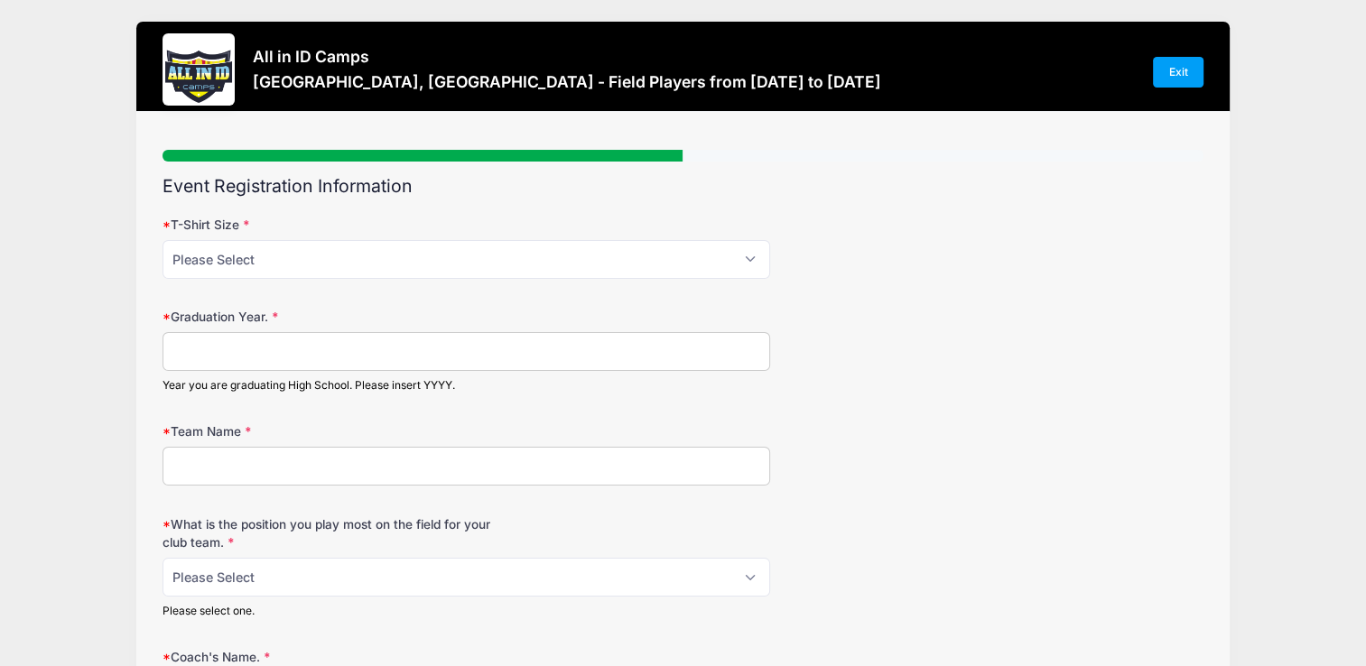
scroll to position [0, 0]
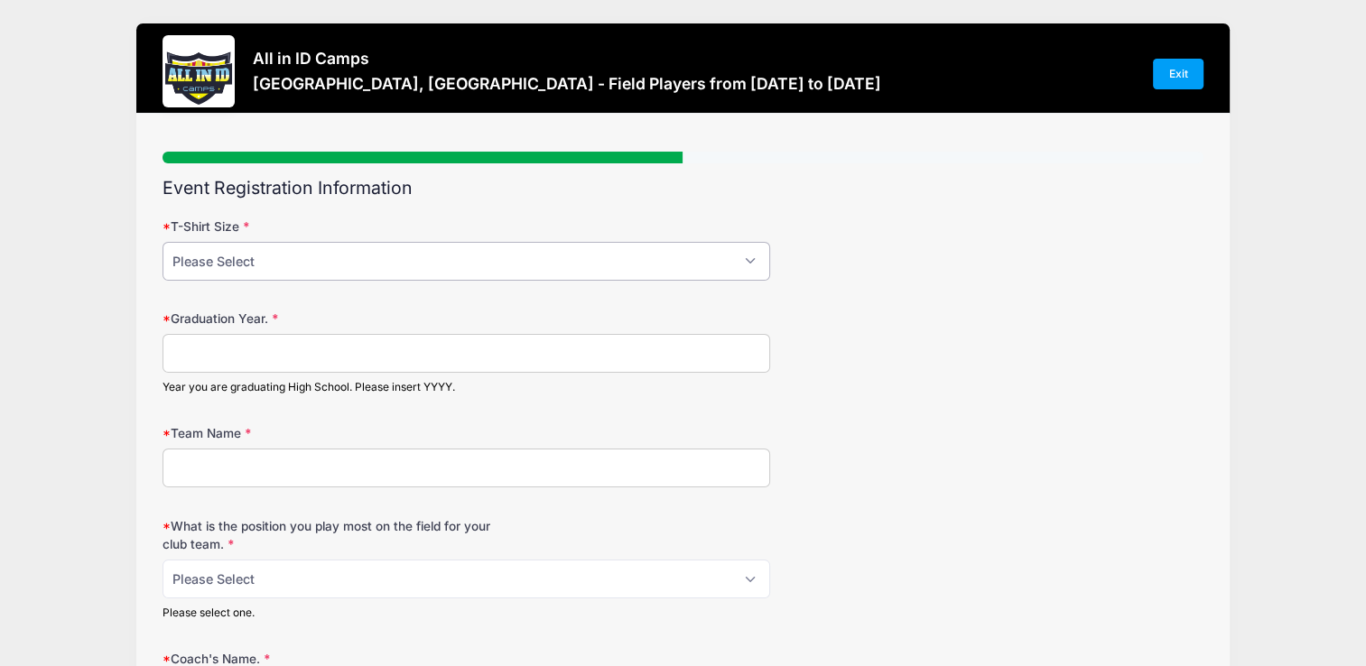
click at [750, 262] on select "Please Select YM YL AS AM AL AXL" at bounding box center [466, 261] width 607 height 39
select select "AM"
click at [163, 242] on select "Please Select YM YL AS AM AL AXL" at bounding box center [466, 261] width 607 height 39
click at [428, 354] on input "Graduation Year." at bounding box center [466, 353] width 607 height 39
type input "2028"
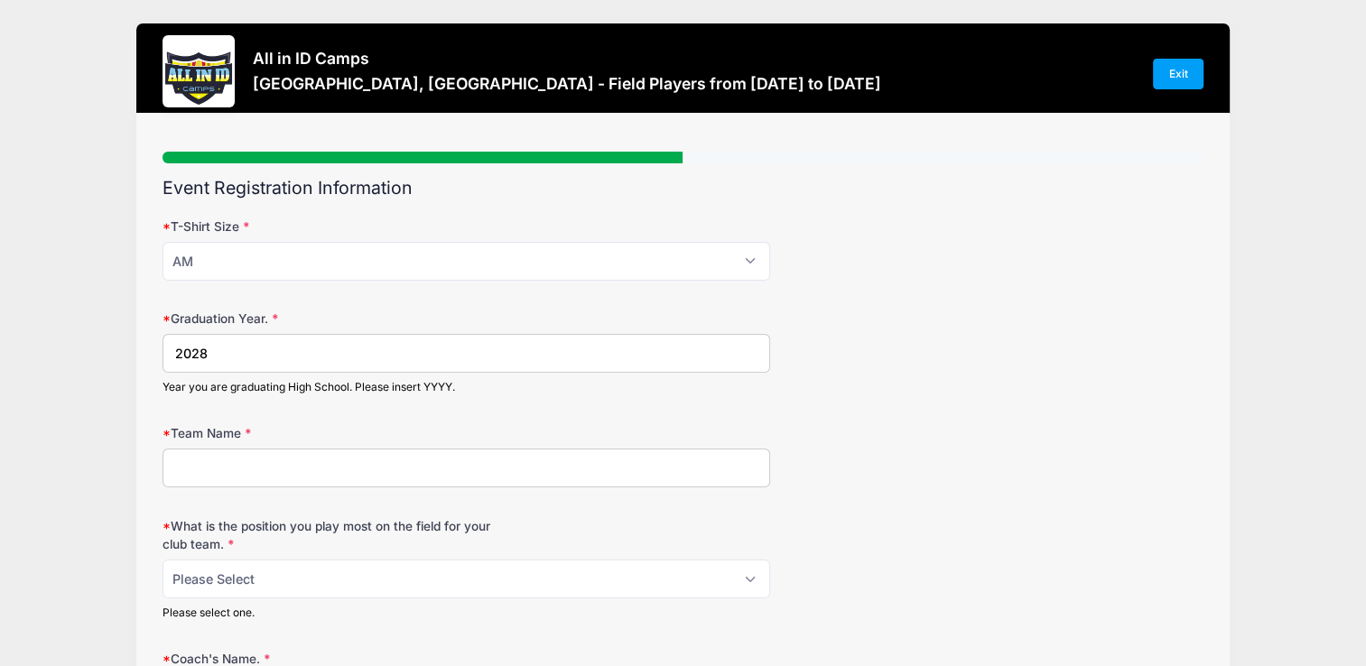
click at [312, 475] on input "Team Name" at bounding box center [466, 468] width 607 height 39
type input "MSA Rebels"
click at [747, 575] on select "Please Select 1-GK 2-RB 3-LB 4-CB 5-CB 6-DCM 7- Right Winger 8- CM 9-Striker 10…" at bounding box center [466, 579] width 607 height 39
select select "9-Striker"
click at [163, 560] on select "Please Select 1-GK 2-RB 3-LB 4-CB 5-CB 6-DCM 7- Right Winger 8- CM 9-Striker 10…" at bounding box center [466, 579] width 607 height 39
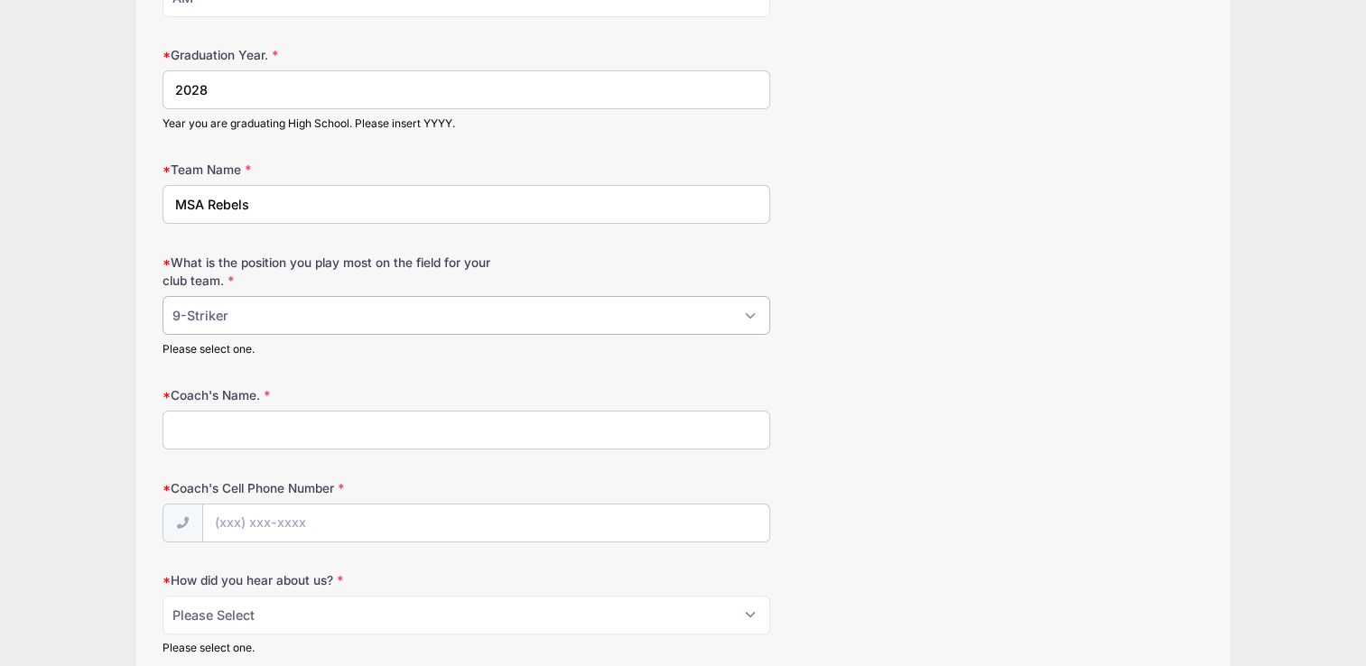
scroll to position [266, 0]
click at [291, 428] on input "Coach's Name." at bounding box center [466, 427] width 607 height 39
type input "Mo El-Mansi"
click at [351, 512] on input "Coach's Cell Phone Number" at bounding box center [486, 521] width 566 height 39
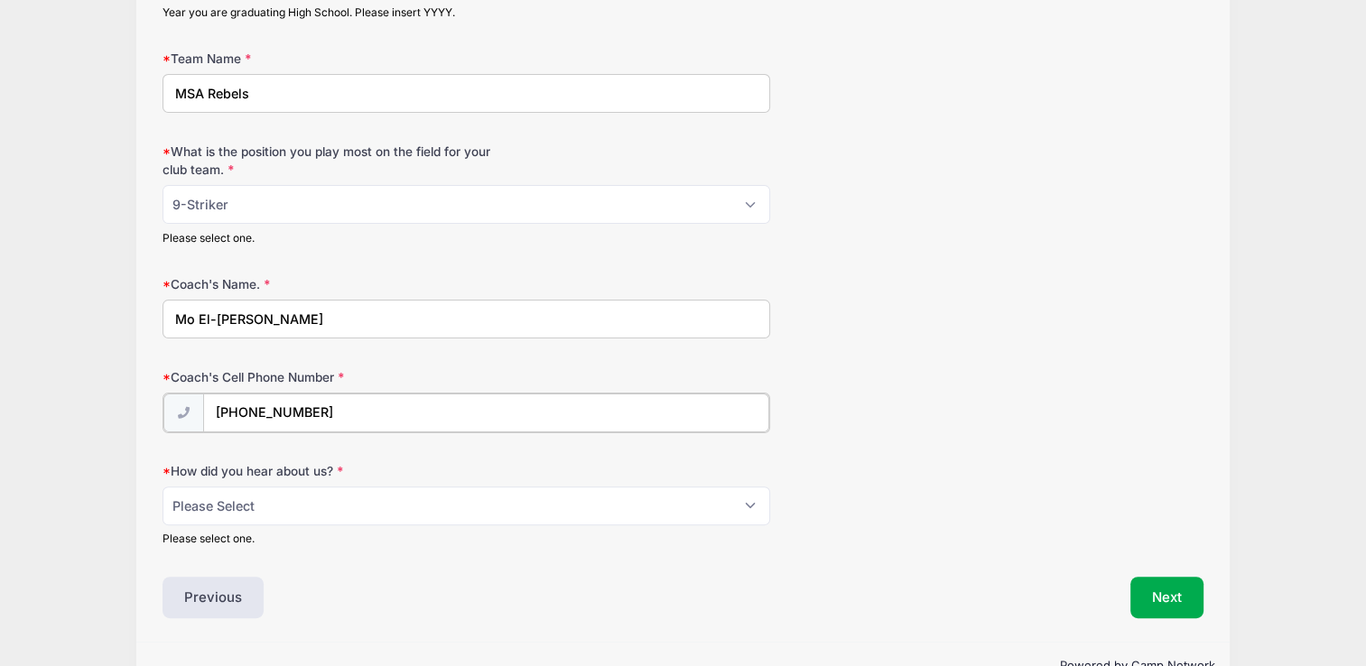
scroll to position [417, 0]
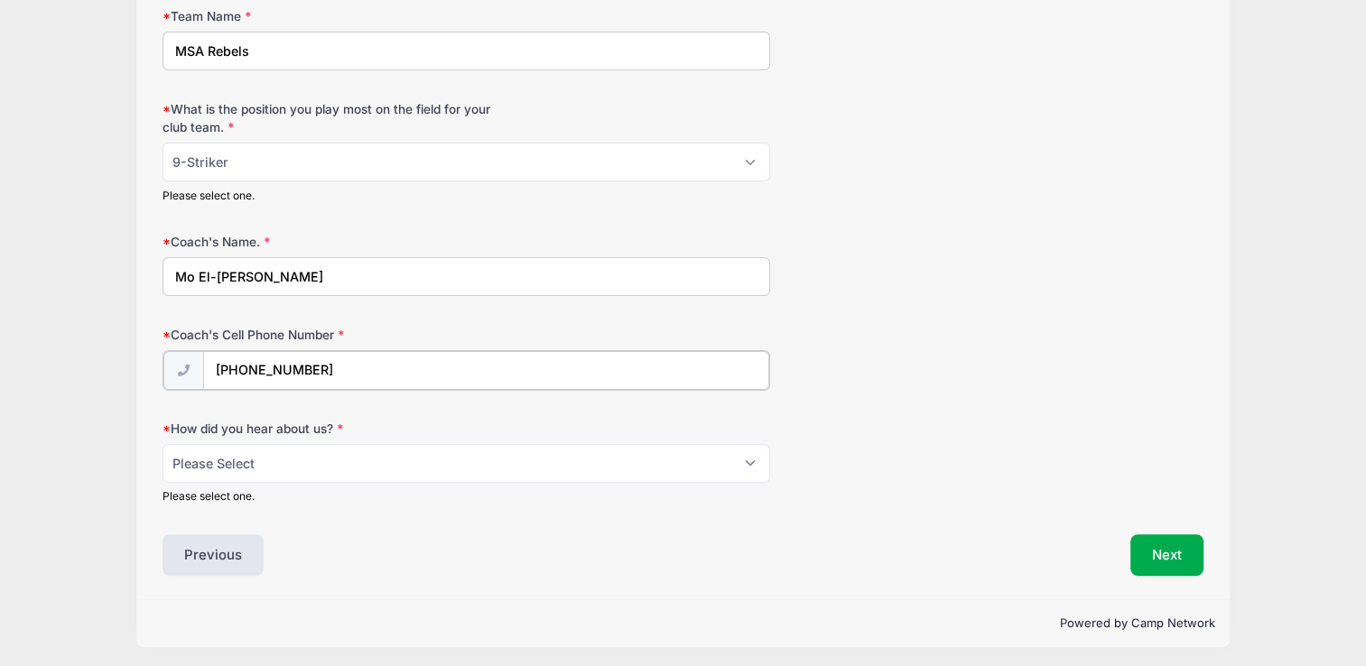
type input "(905) 409-5668"
click at [750, 461] on select "Please Select Email Website Friend Coach Facebook Instagram Google Card at Tour…" at bounding box center [466, 463] width 607 height 39
select select "Coach"
click at [163, 444] on select "Please Select Email Website Friend Coach Facebook Instagram Google Card at Tour…" at bounding box center [466, 463] width 607 height 39
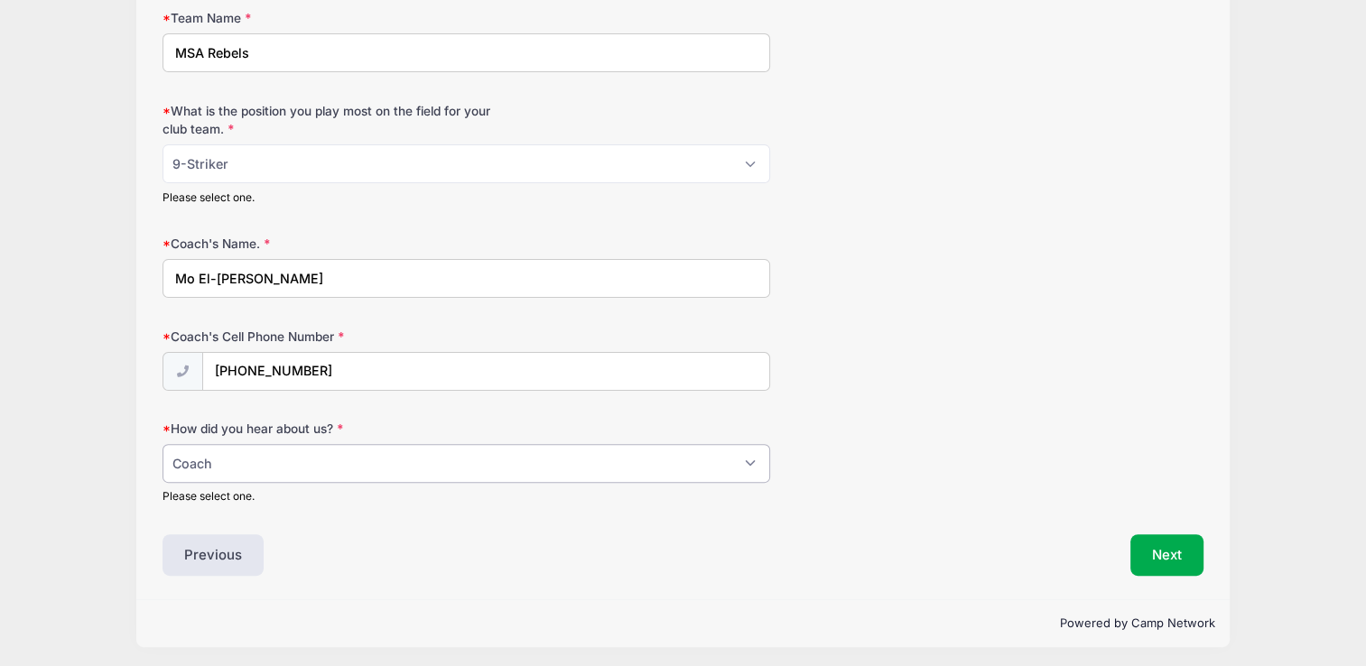
click at [750, 462] on select "Please Select Email Website Friend Coach Facebook Instagram Google Card at Tour…" at bounding box center [466, 463] width 607 height 39
click at [1177, 543] on button "Next" at bounding box center [1167, 556] width 73 height 42
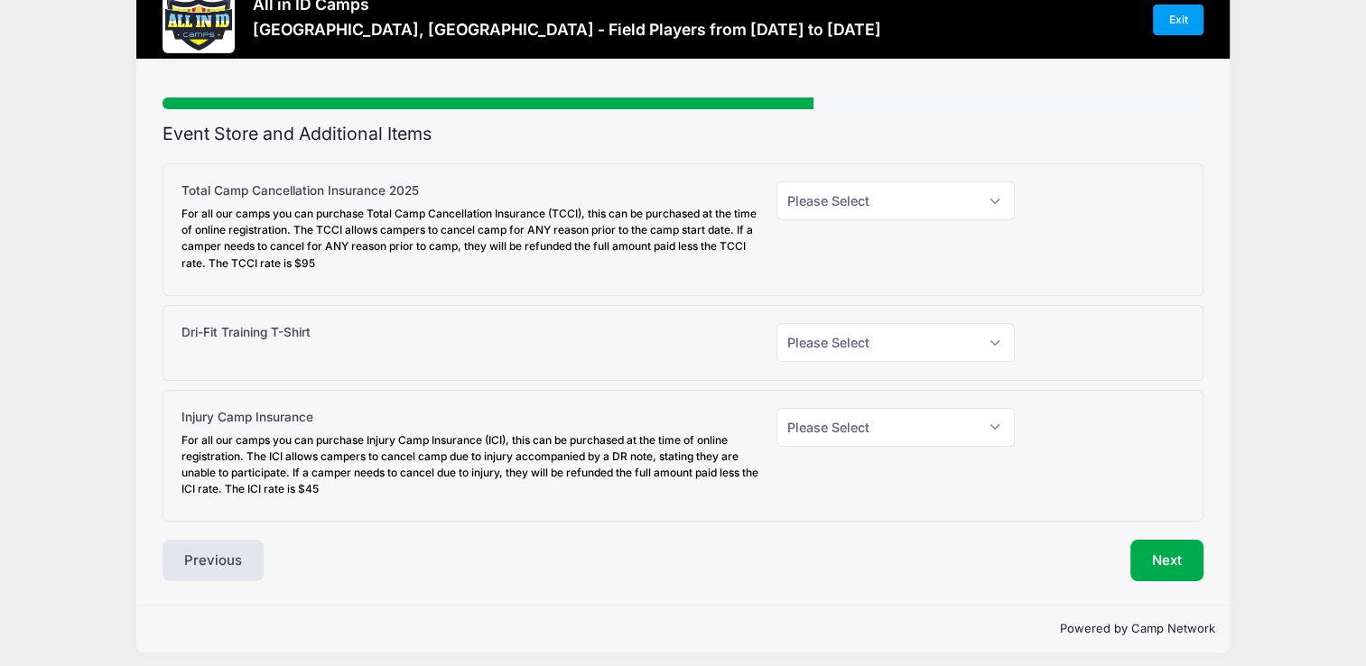
scroll to position [61, 0]
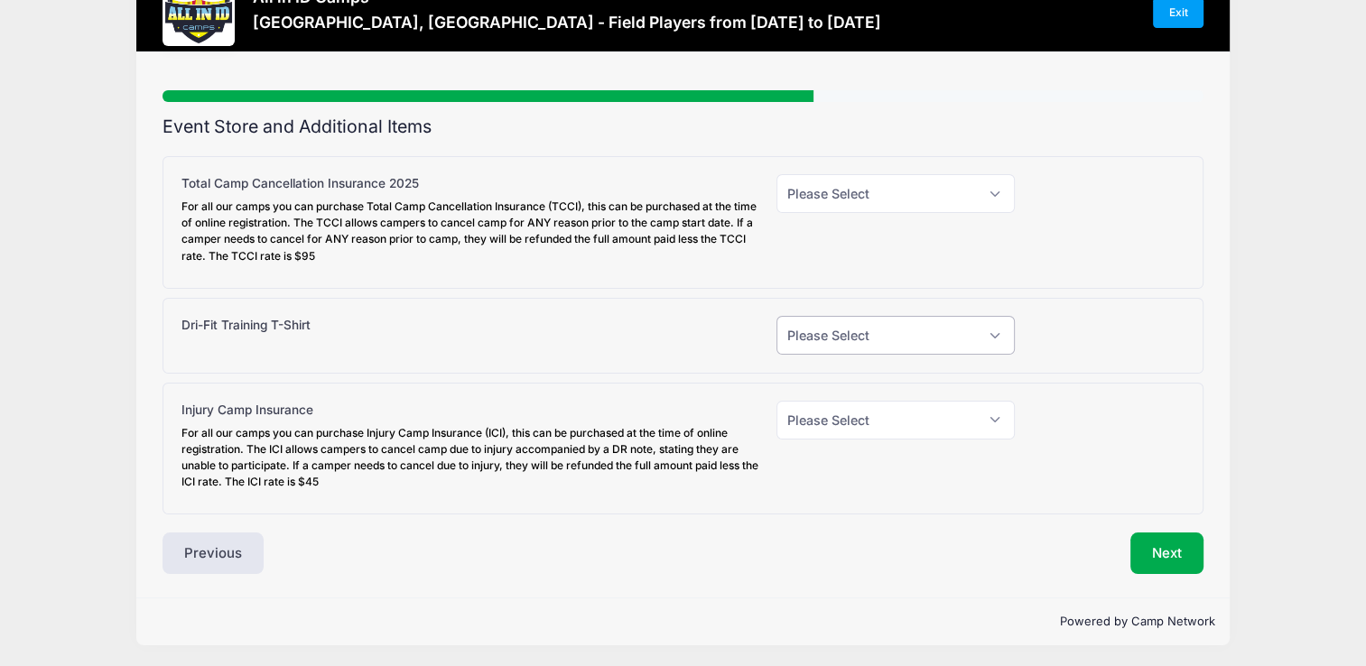
click at [1001, 334] on select "Please Select Yes (+$30.00) No" at bounding box center [895, 335] width 237 height 39
click at [1005, 326] on select "Please Select Yes (+$30.00) No" at bounding box center [895, 335] width 237 height 39
click at [990, 191] on select "Please Select Yes (+$95.00) No" at bounding box center [895, 193] width 237 height 39
click at [997, 192] on select "Please Select Yes (+$95.00) No" at bounding box center [895, 193] width 237 height 39
click at [997, 334] on select "Please Select Yes (+$30.00) No" at bounding box center [895, 335] width 237 height 39
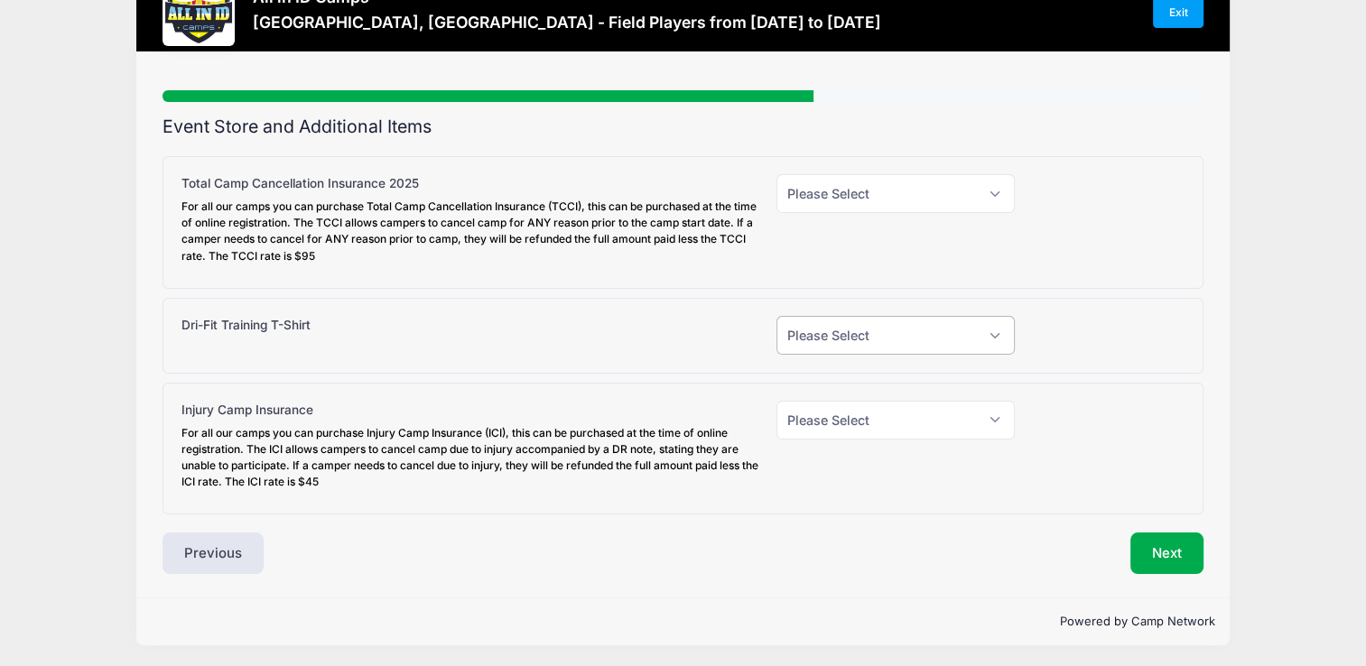
click at [997, 334] on select "Please Select Yes (+$30.00) No" at bounding box center [895, 335] width 237 height 39
click at [998, 335] on select "Please Select Yes (+$30.00) No" at bounding box center [895, 335] width 237 height 39
select select "1"
click at [777, 316] on select "Please Select Yes (+$30.00) No" at bounding box center [895, 335] width 237 height 39
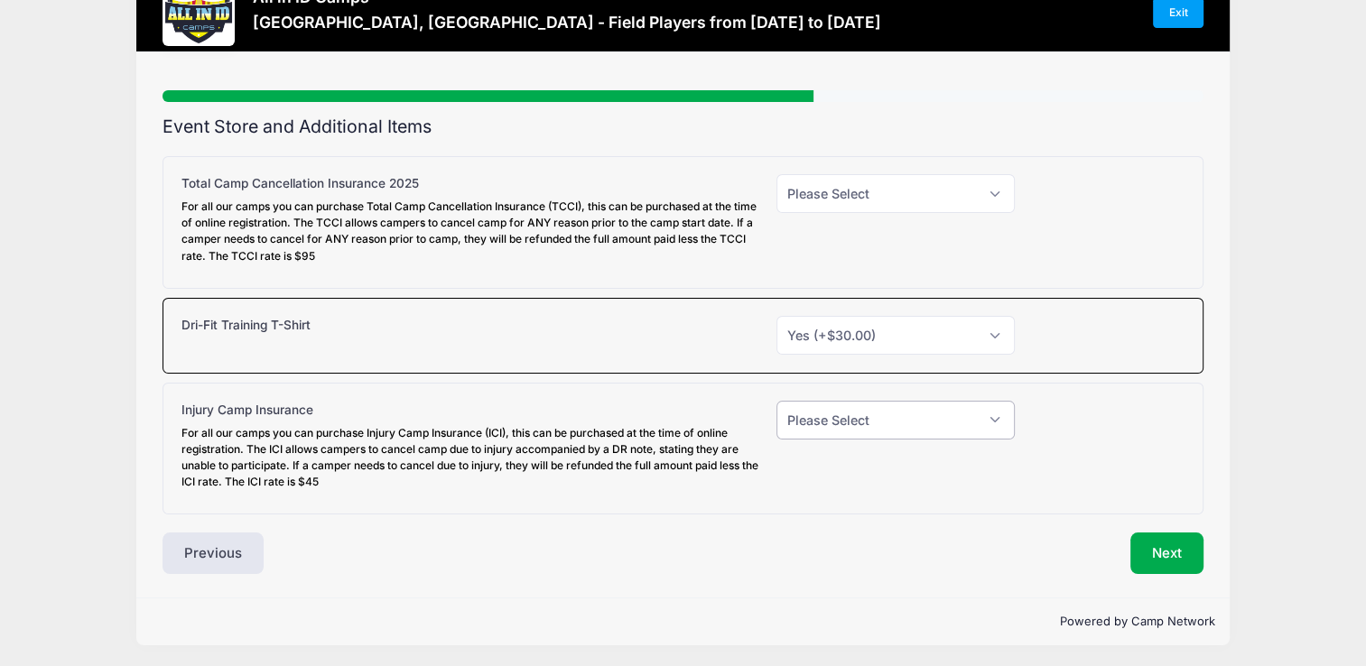
click at [996, 419] on select "Please Select Yes (+$45.00) No" at bounding box center [895, 420] width 237 height 39
select select "1"
click at [777, 401] on select "Please Select Yes (+$45.00) No" at bounding box center [895, 420] width 237 height 39
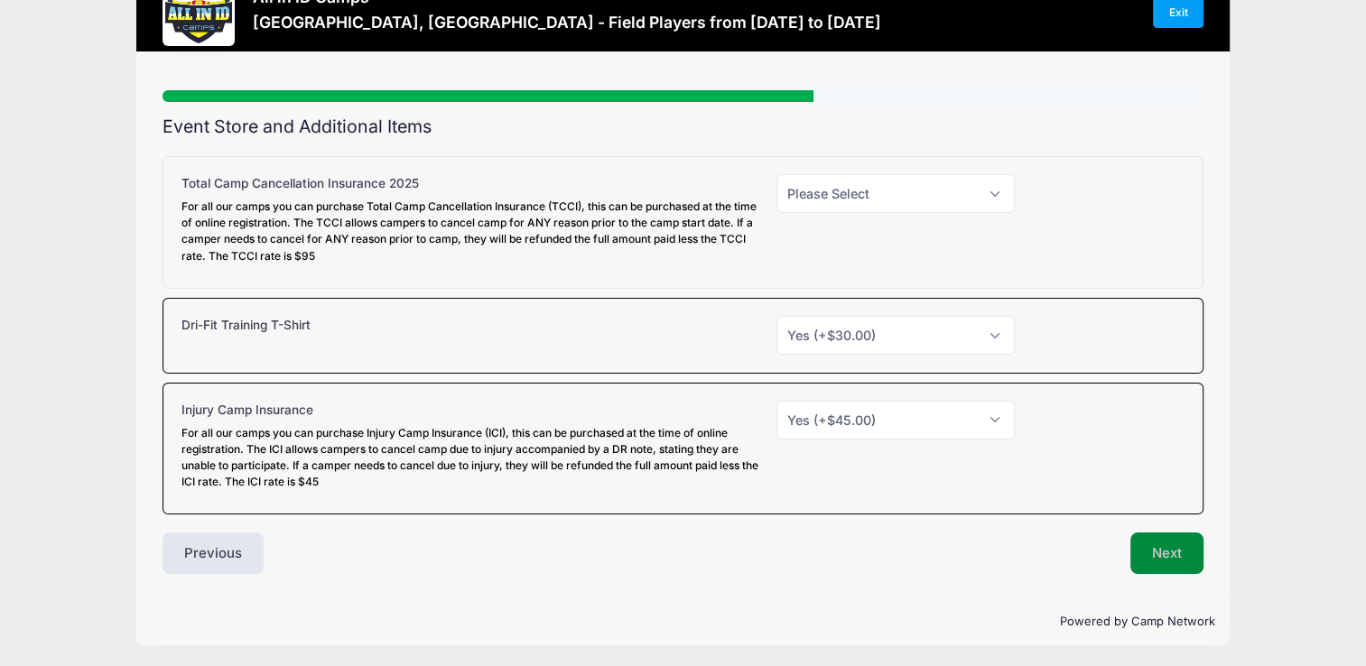
click at [1169, 549] on button "Next" at bounding box center [1167, 554] width 73 height 42
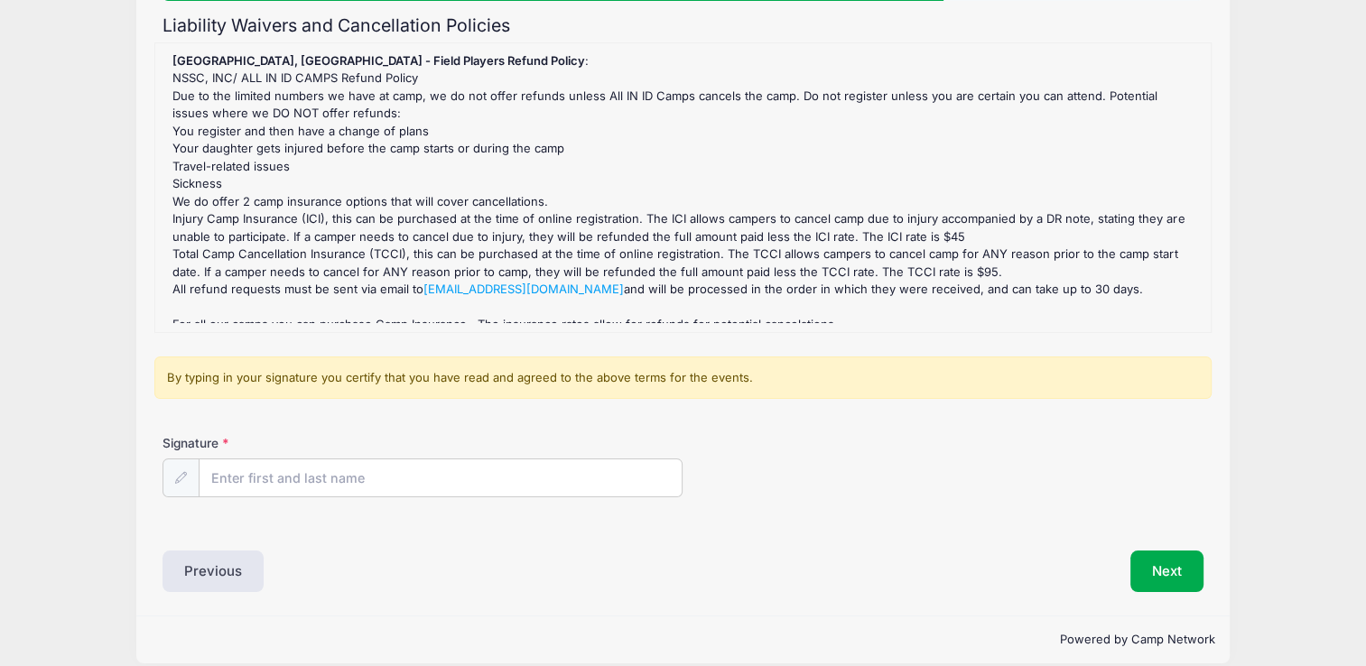
scroll to position [181, 0]
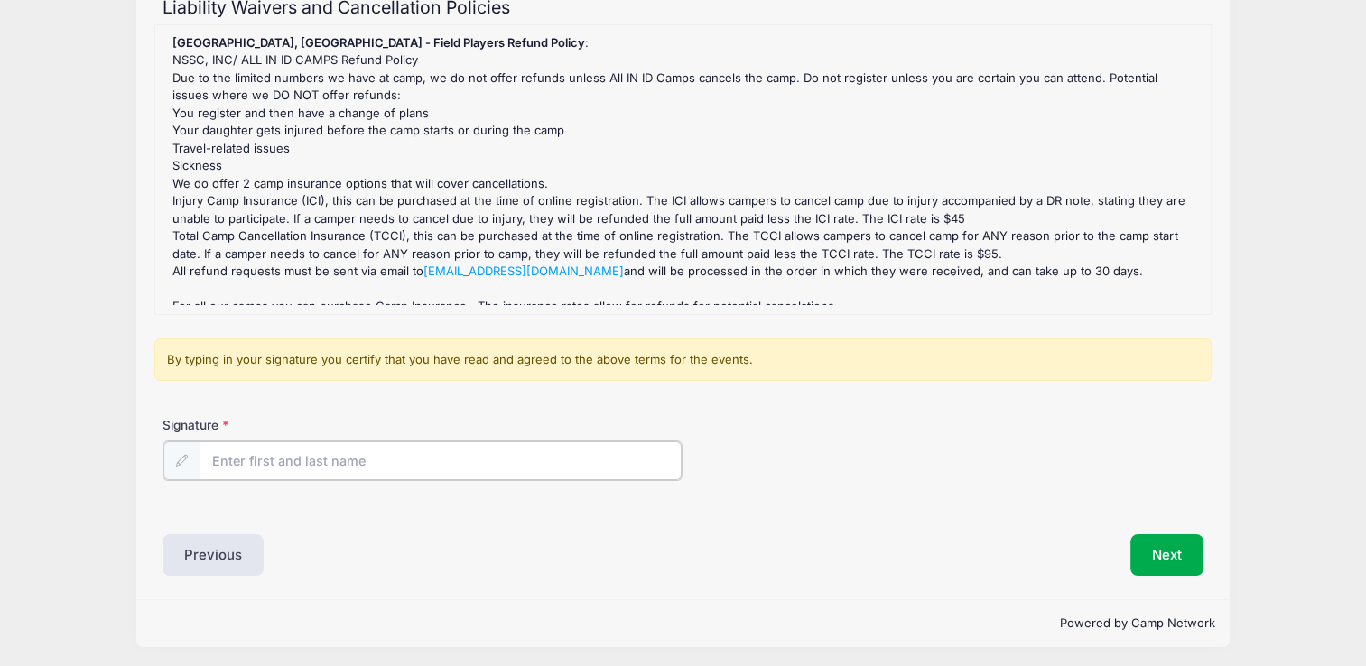
click at [323, 456] on input "Signature" at bounding box center [441, 461] width 482 height 39
type input "John Lucic"
click at [1168, 545] on button "Next" at bounding box center [1167, 554] width 73 height 42
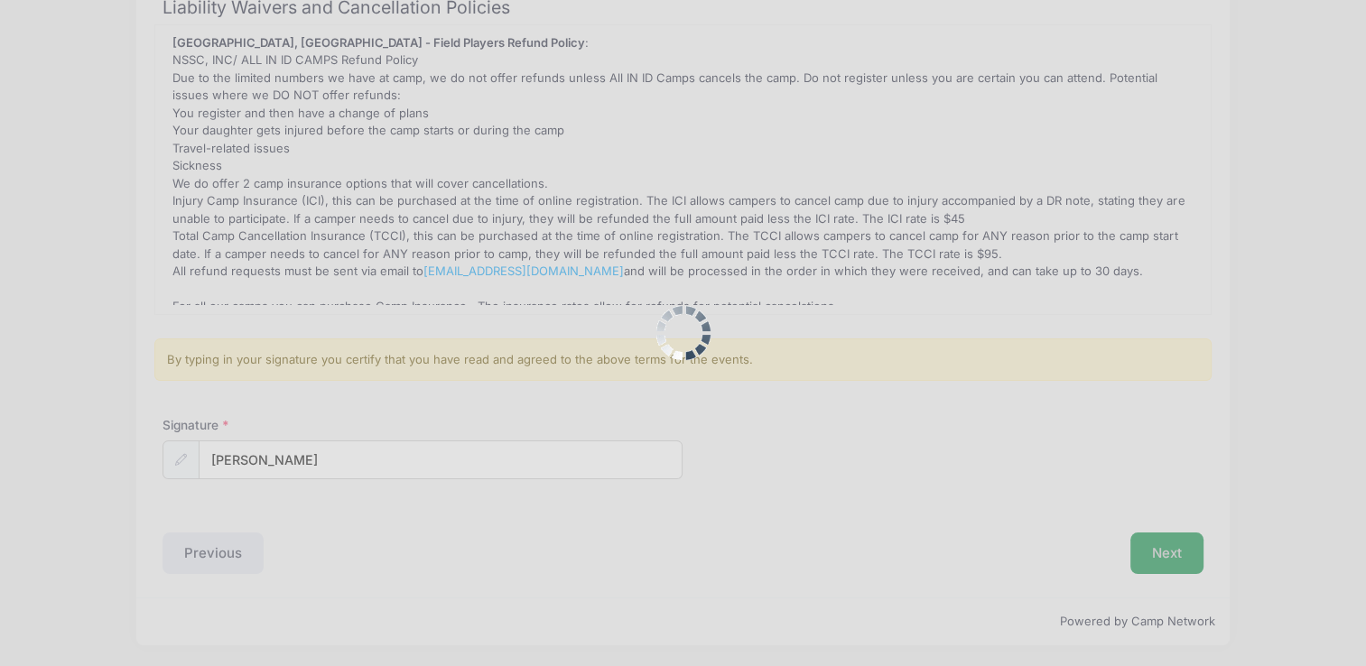
scroll to position [0, 0]
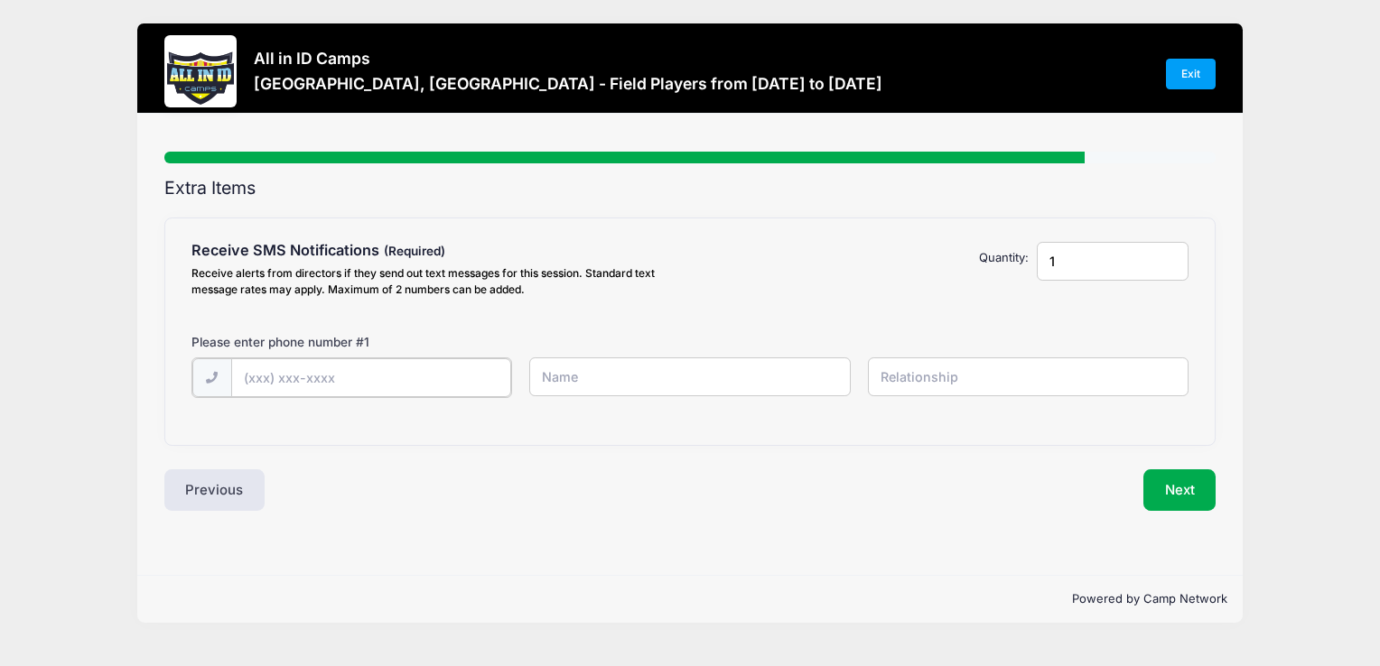
click at [336, 381] on input "text" at bounding box center [371, 378] width 280 height 39
type input "(647) 771-4310"
click at [658, 373] on input "text" at bounding box center [689, 377] width 321 height 39
type input "John Lucic"
click at [242, 376] on input "(647) 771-4310" at bounding box center [371, 378] width 280 height 39
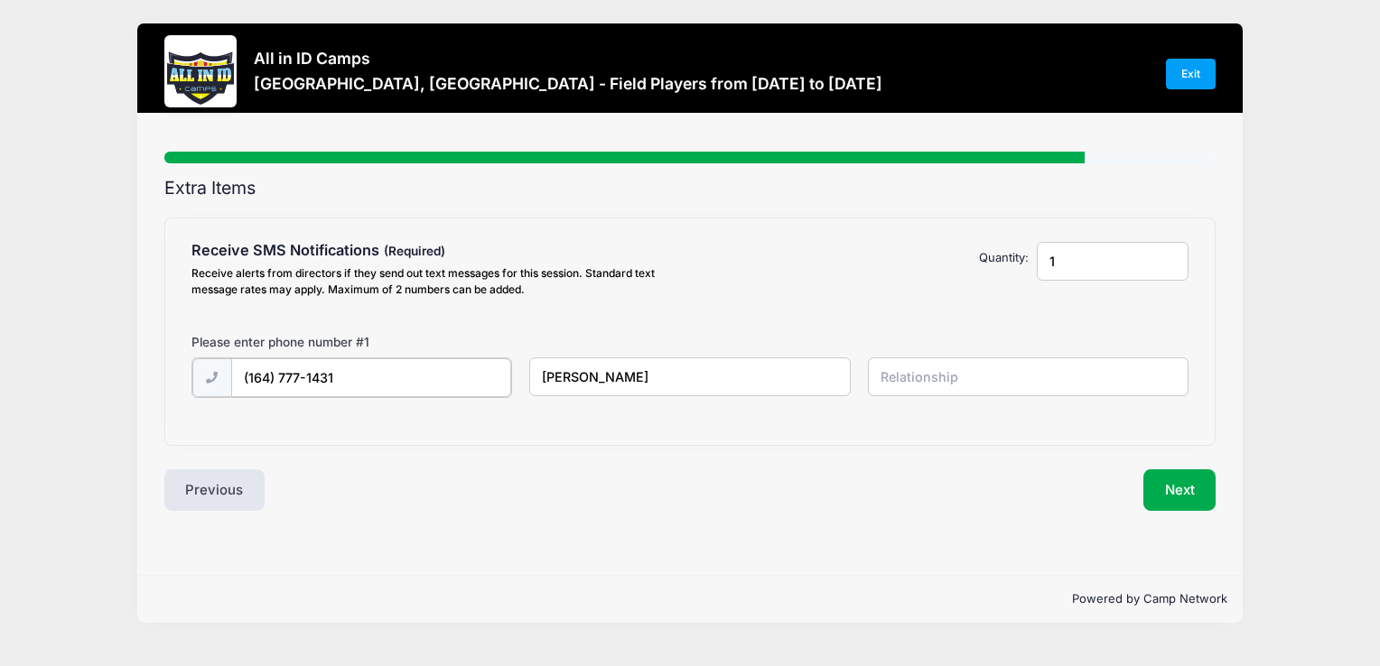
click at [253, 377] on input "(164) 777-1431" at bounding box center [371, 378] width 280 height 39
click at [238, 374] on input "(647) 771-431" at bounding box center [371, 378] width 280 height 39
click at [249, 374] on input "164) 777-1431" at bounding box center [371, 378] width 280 height 39
click at [267, 375] on input "1(64) 777-1431" at bounding box center [371, 378] width 280 height 39
click at [332, 382] on input "(777) 714-3" at bounding box center [371, 378] width 280 height 39
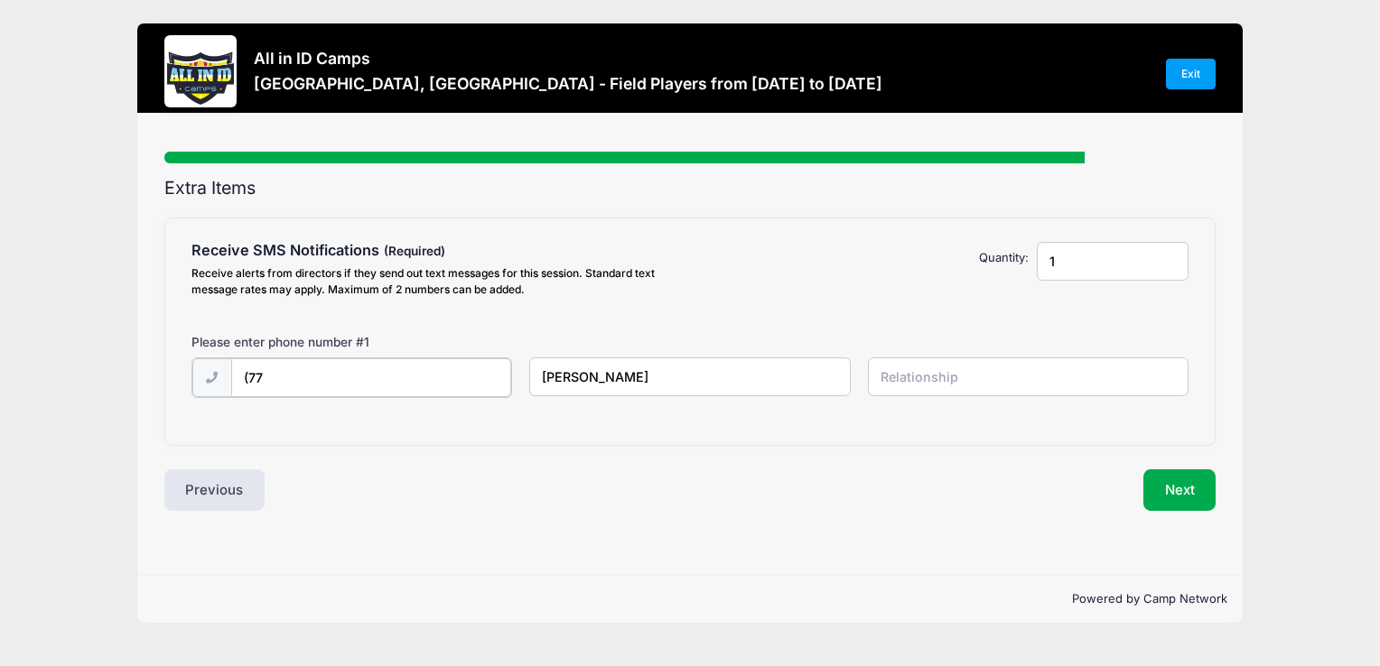
type input "(7"
type input "(647) 771-4310"
click at [907, 376] on input "text" at bounding box center [1028, 377] width 321 height 39
type input "Father"
click at [1172, 486] on button "Next" at bounding box center [1179, 489] width 73 height 42
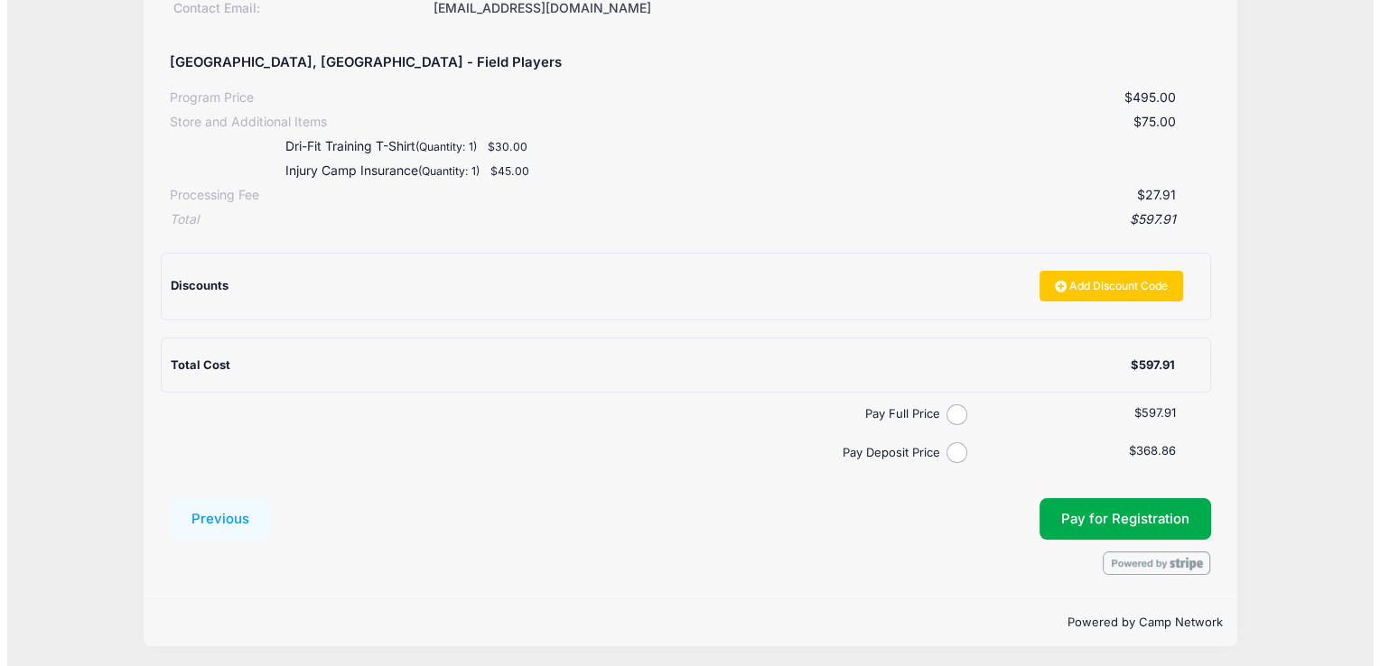
scroll to position [303, 0]
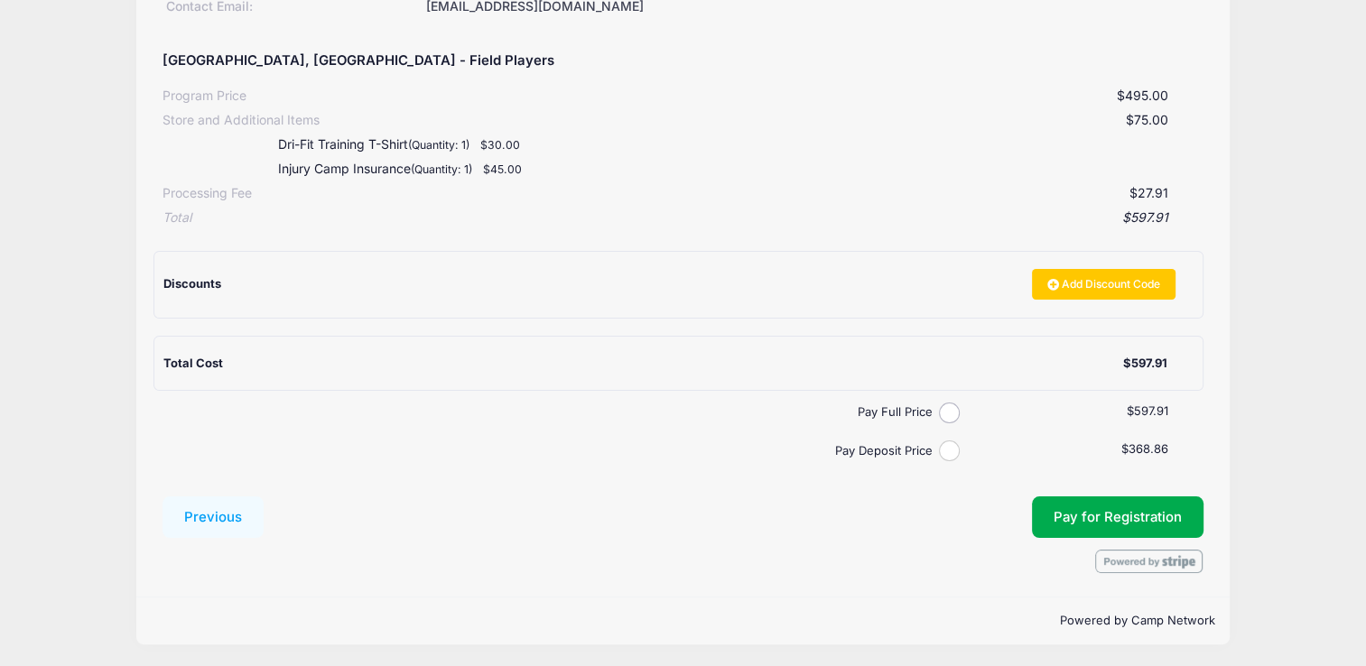
click at [949, 453] on input "Pay Deposit Price" at bounding box center [949, 451] width 21 height 21
radio input "true"
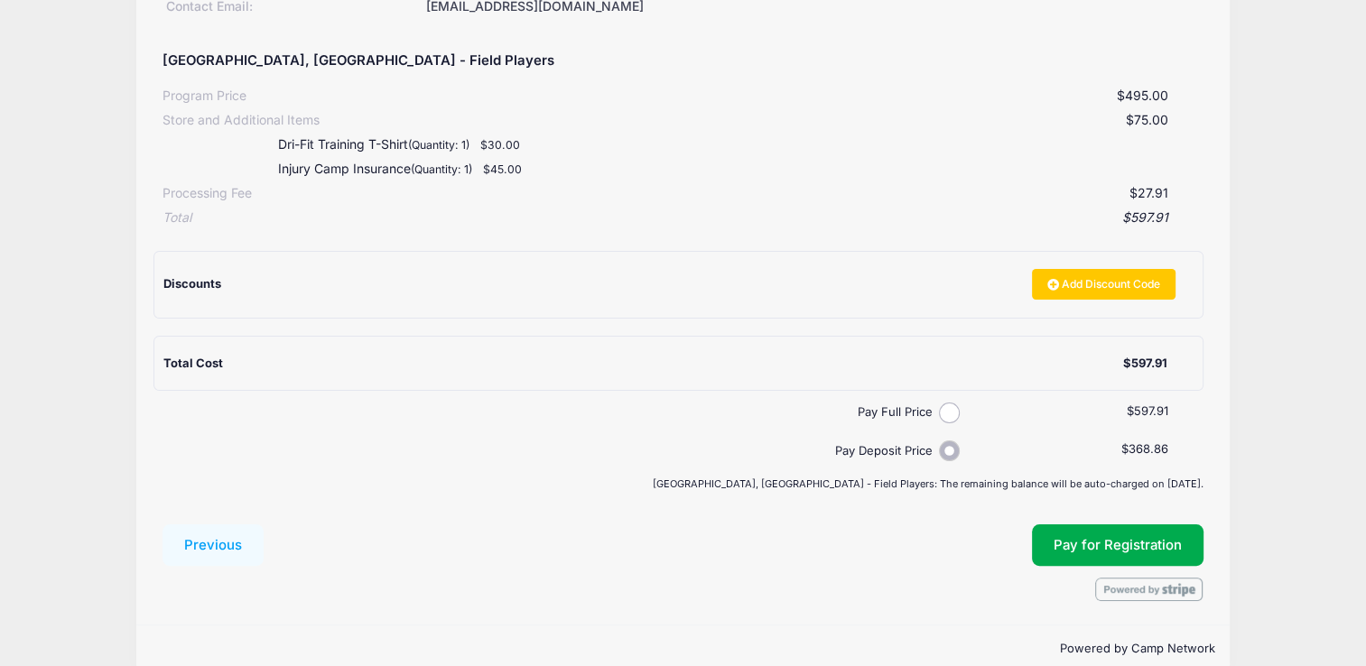
click at [946, 452] on input "Pay Deposit Price" at bounding box center [949, 451] width 21 height 21
click at [1156, 538] on button "Pay for Registration" at bounding box center [1118, 546] width 172 height 42
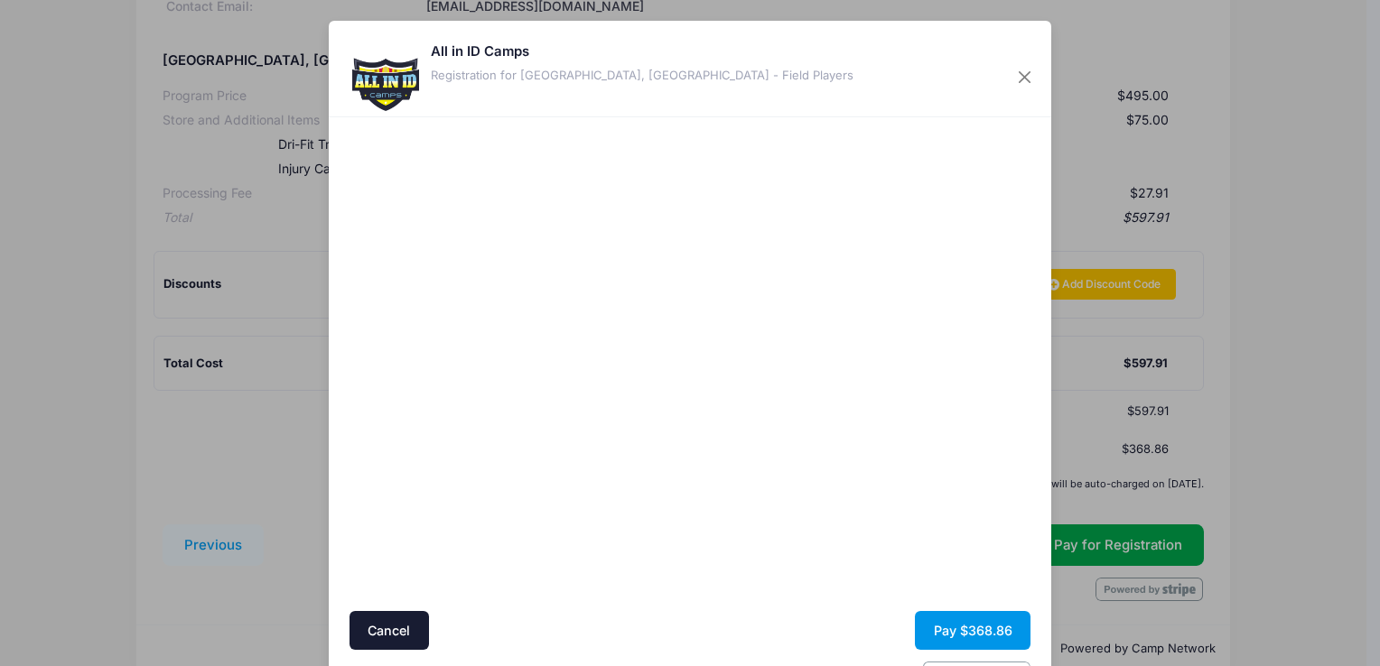
click at [955, 632] on button "Pay $368.86" at bounding box center [973, 630] width 116 height 39
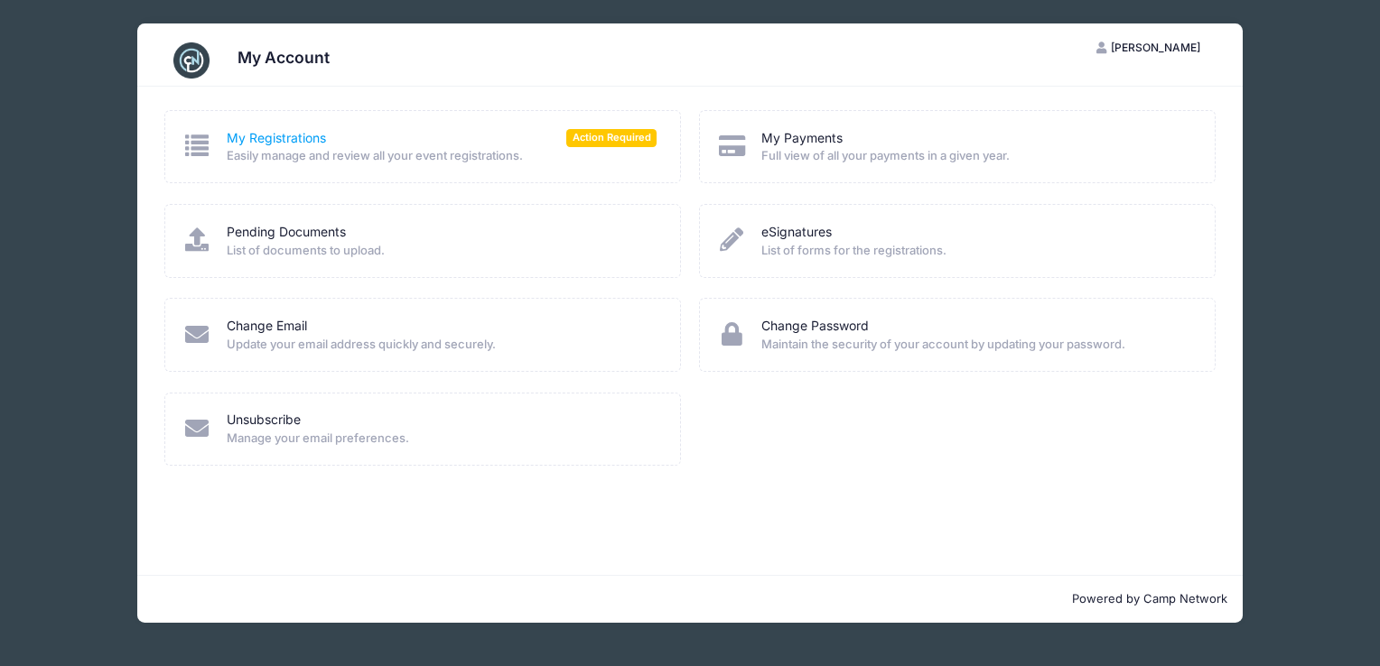
click at [256, 138] on link "My Registrations" at bounding box center [276, 138] width 99 height 19
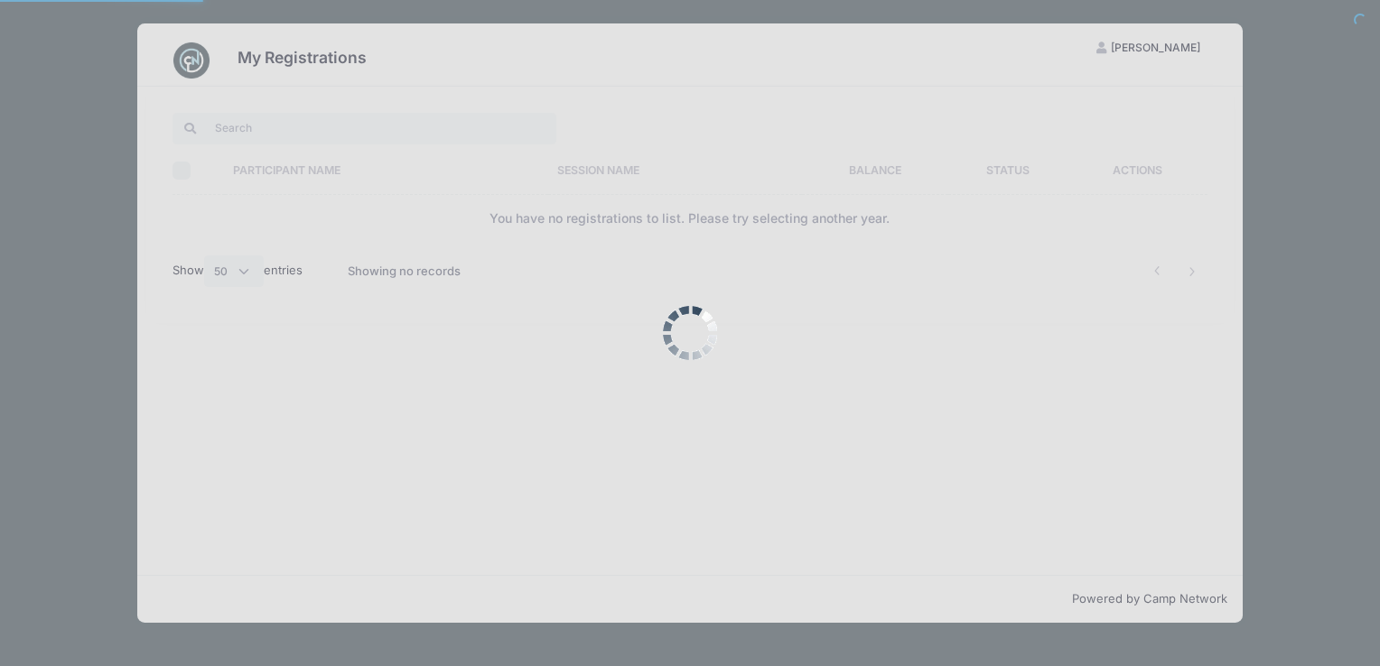
select select "50"
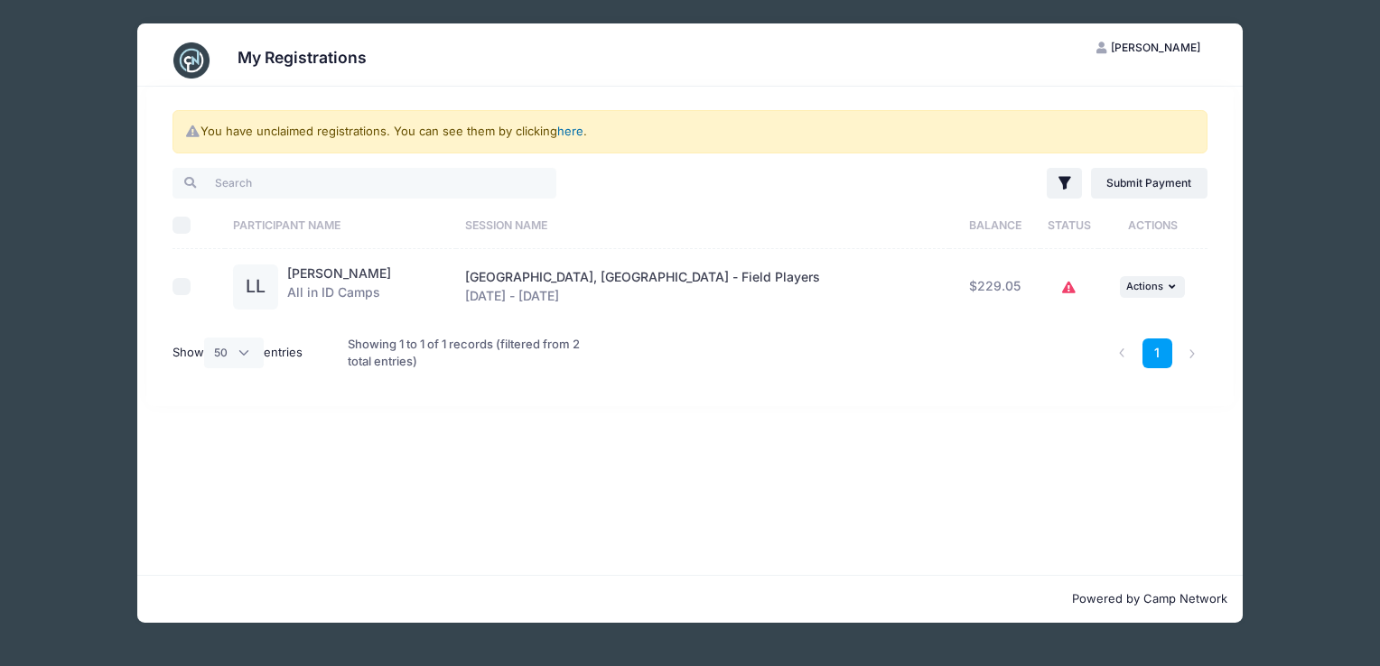
click at [574, 135] on link "here" at bounding box center [570, 131] width 26 height 14
